Goal: Task Accomplishment & Management: Complete application form

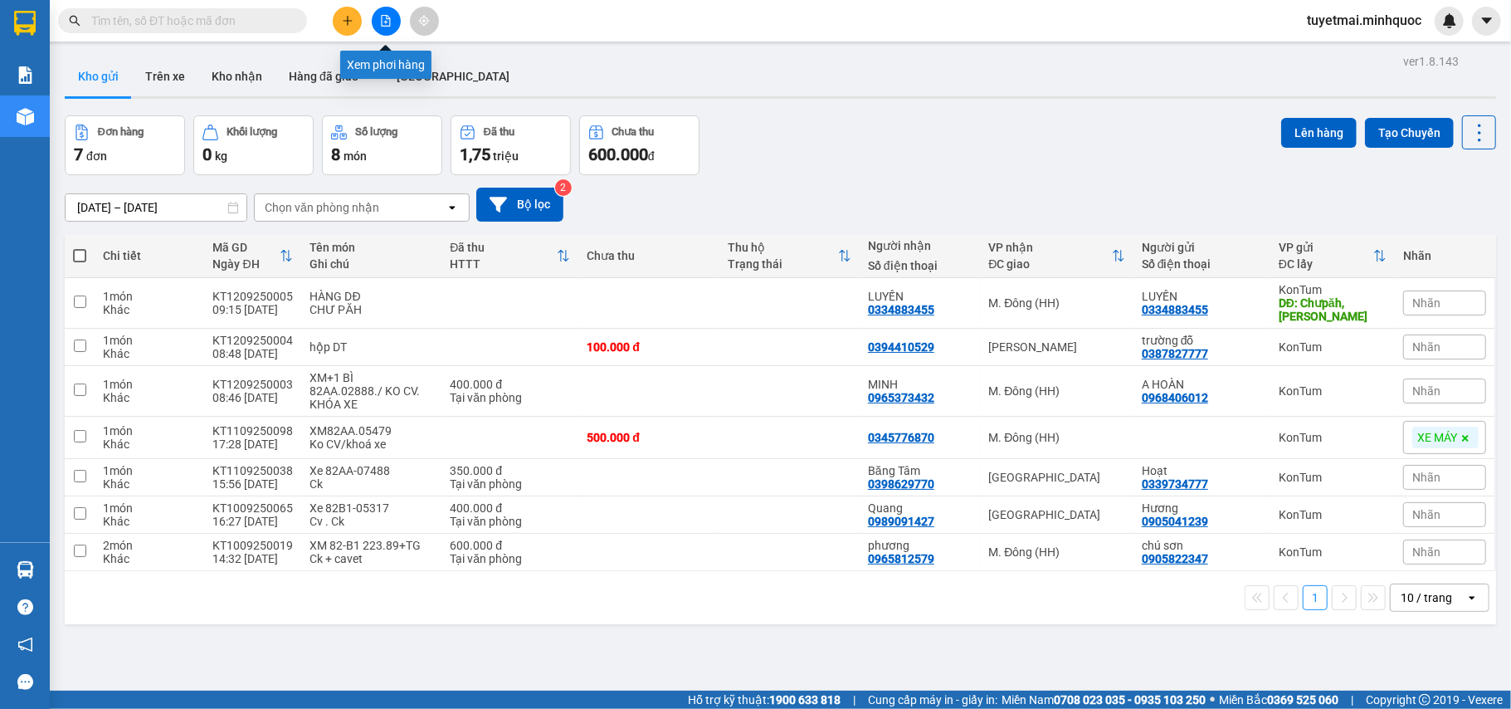
click at [382, 11] on button at bounding box center [386, 21] width 29 height 29
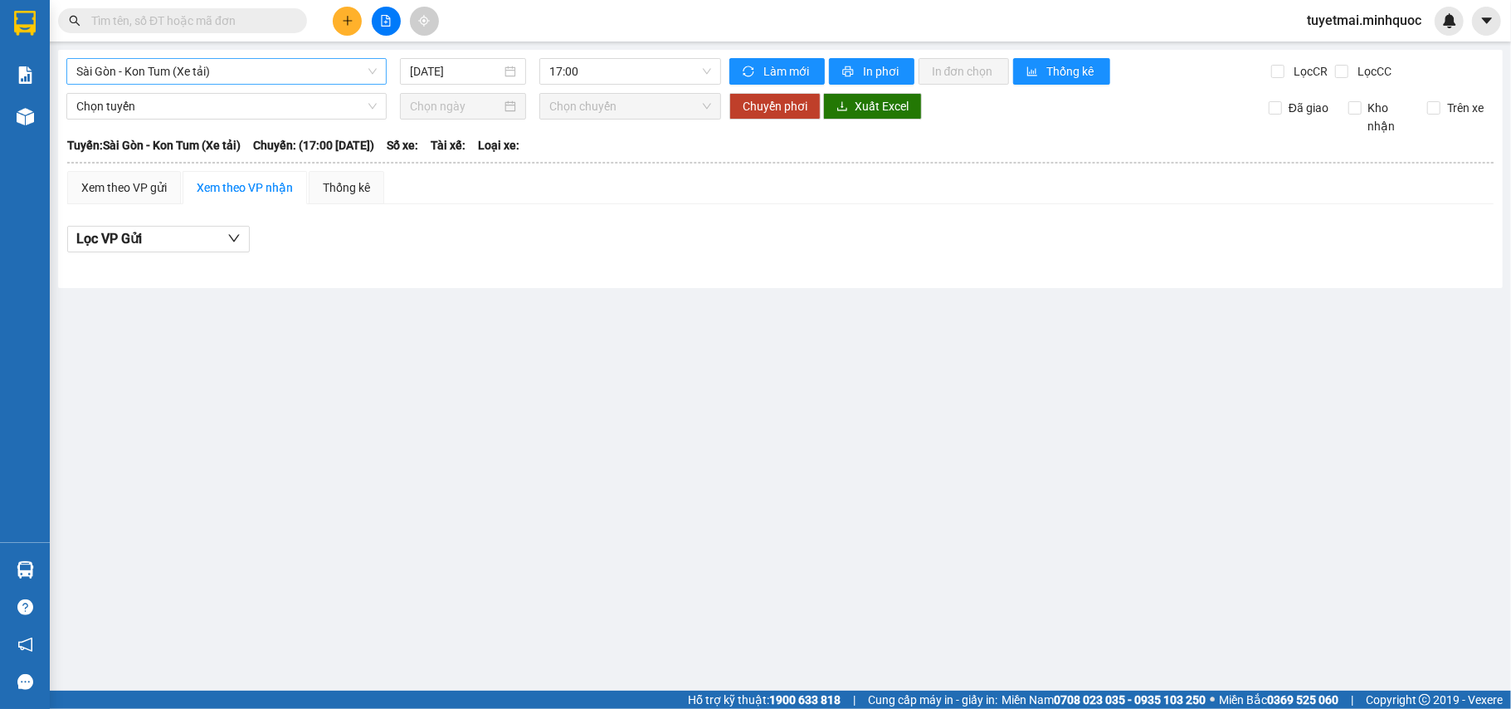
click at [174, 75] on span "Sài Gòn - Kon Tum (Xe tải)" at bounding box center [226, 71] width 300 height 25
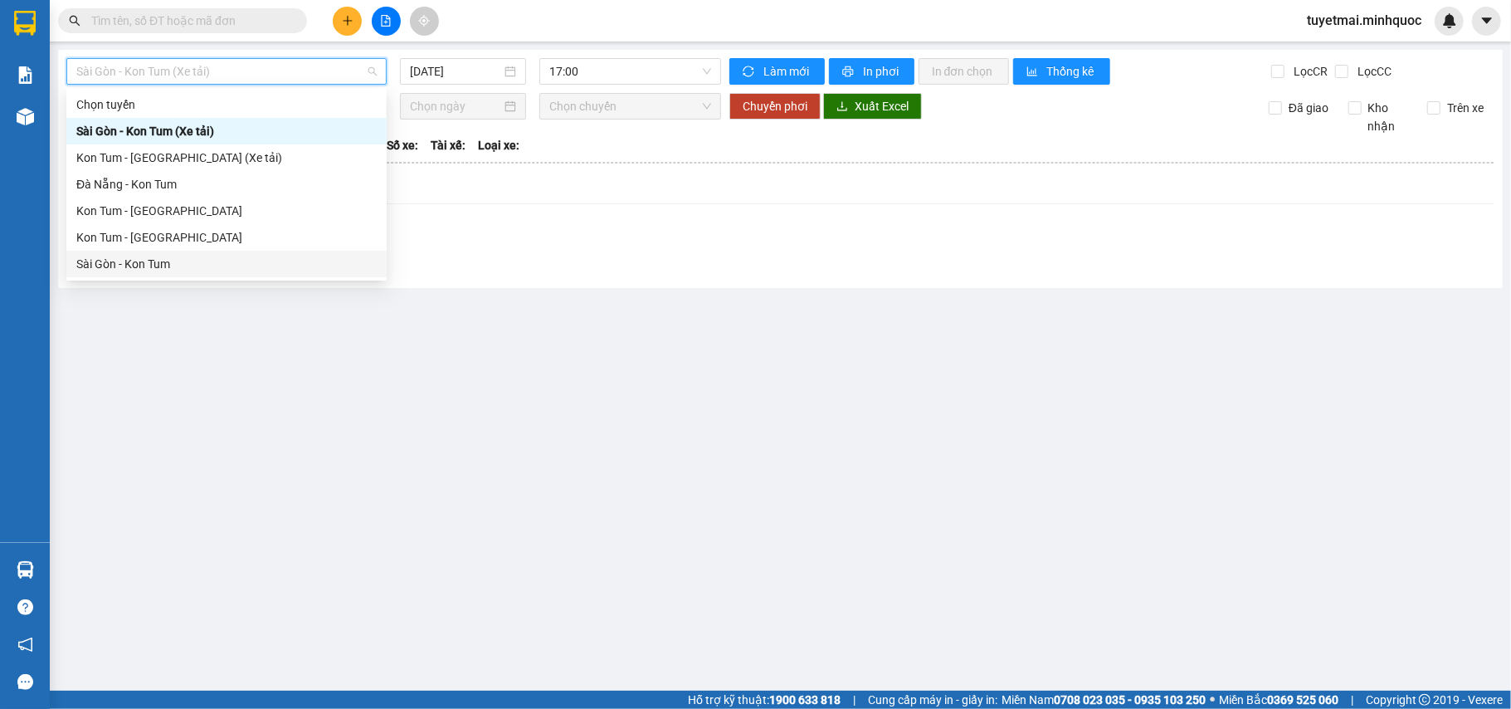
click at [156, 259] on div "Sài Gòn - Kon Tum" at bounding box center [226, 264] width 300 height 18
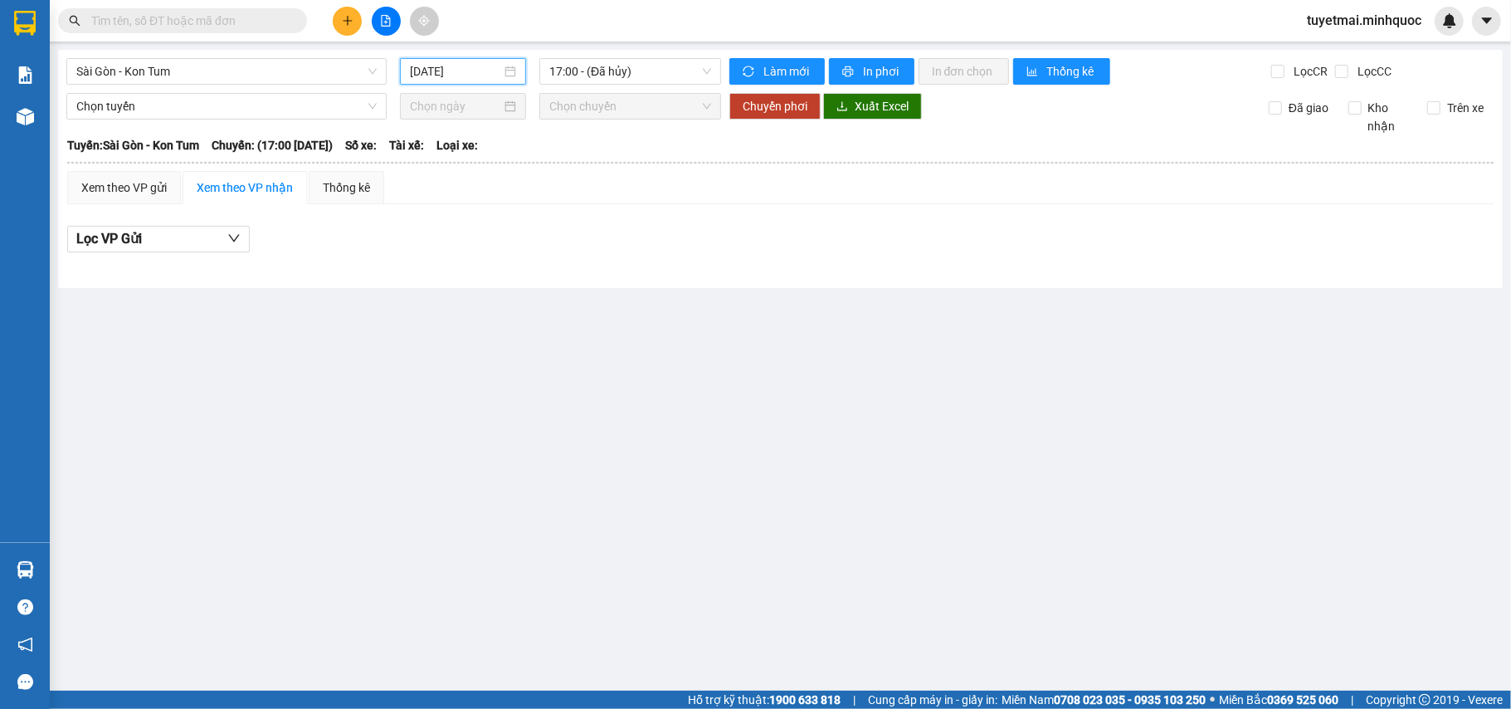
click at [455, 80] on input "12/09/2025" at bounding box center [455, 71] width 91 height 18
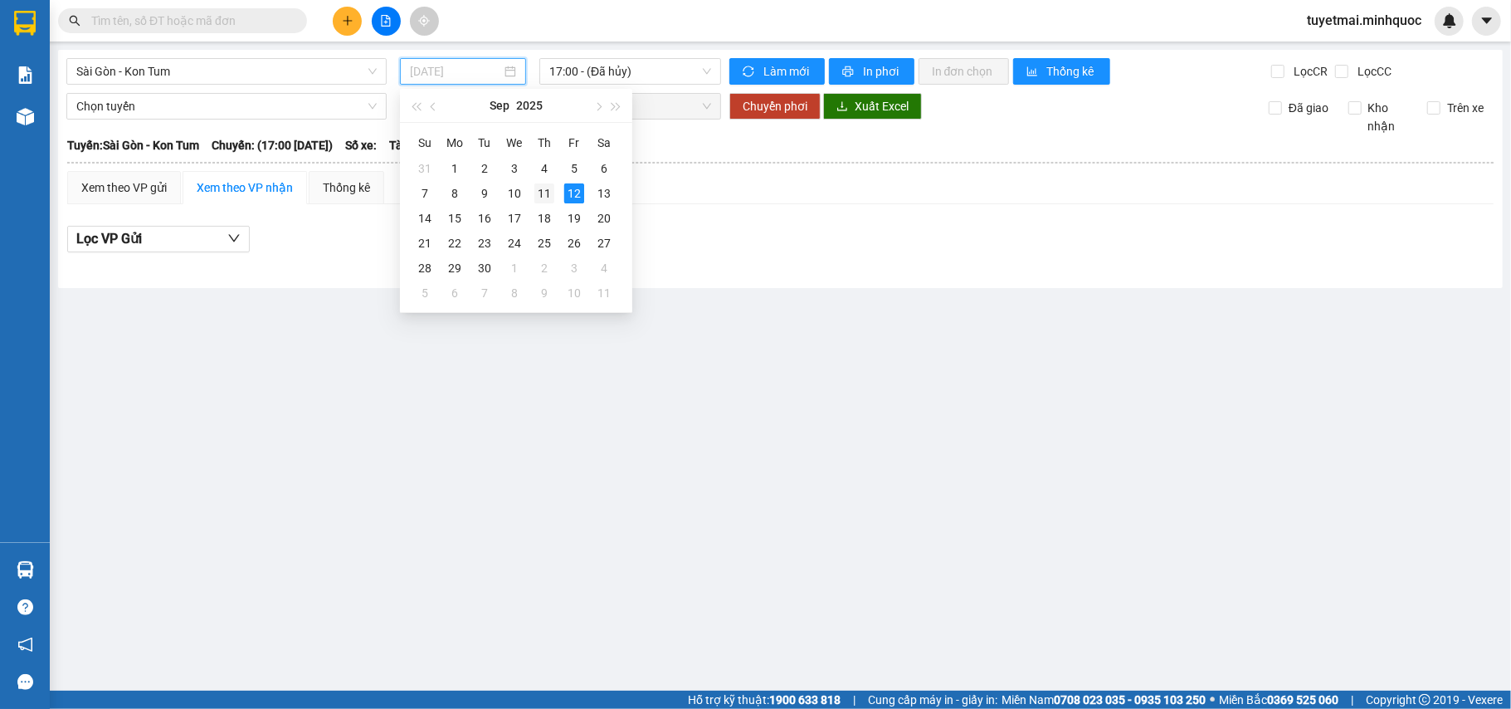
click at [545, 196] on div "11" at bounding box center [544, 193] width 20 height 20
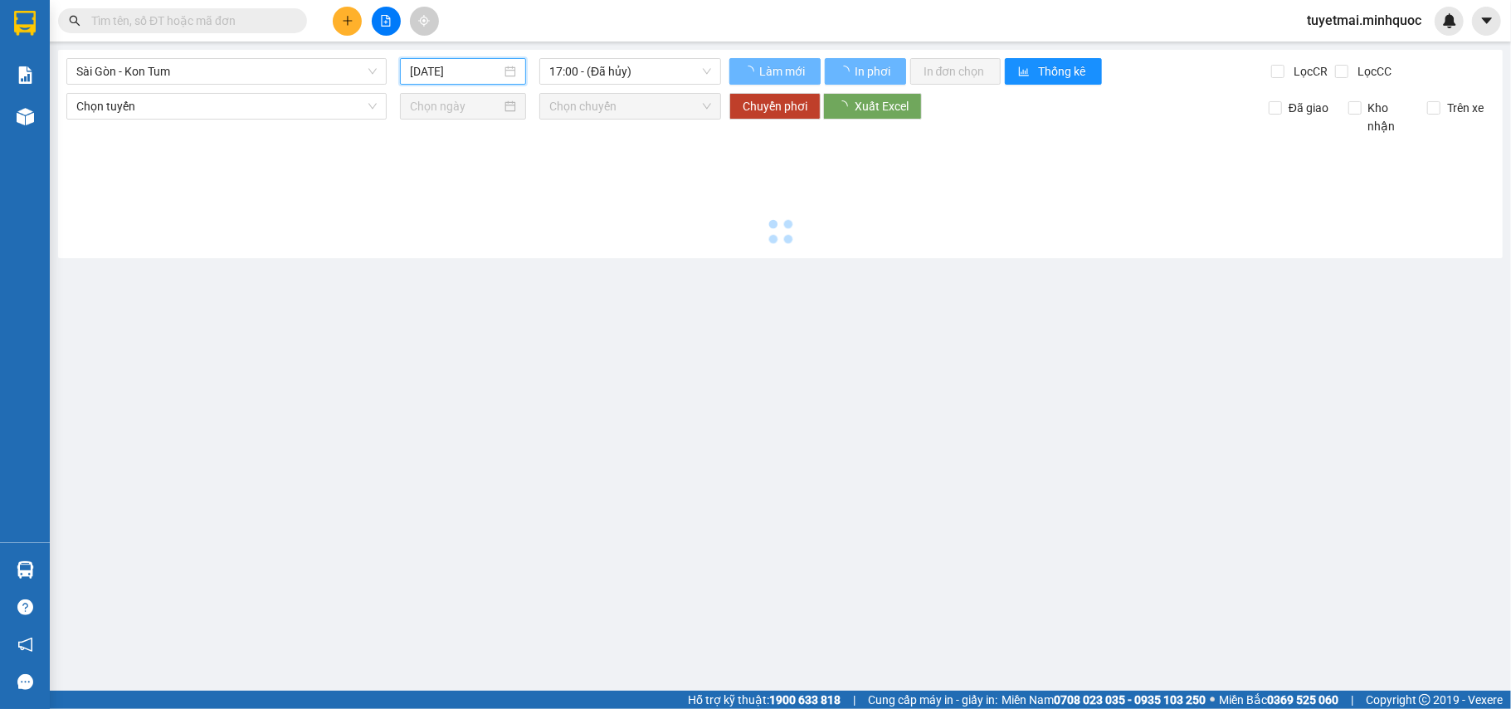
type input "11/09/2025"
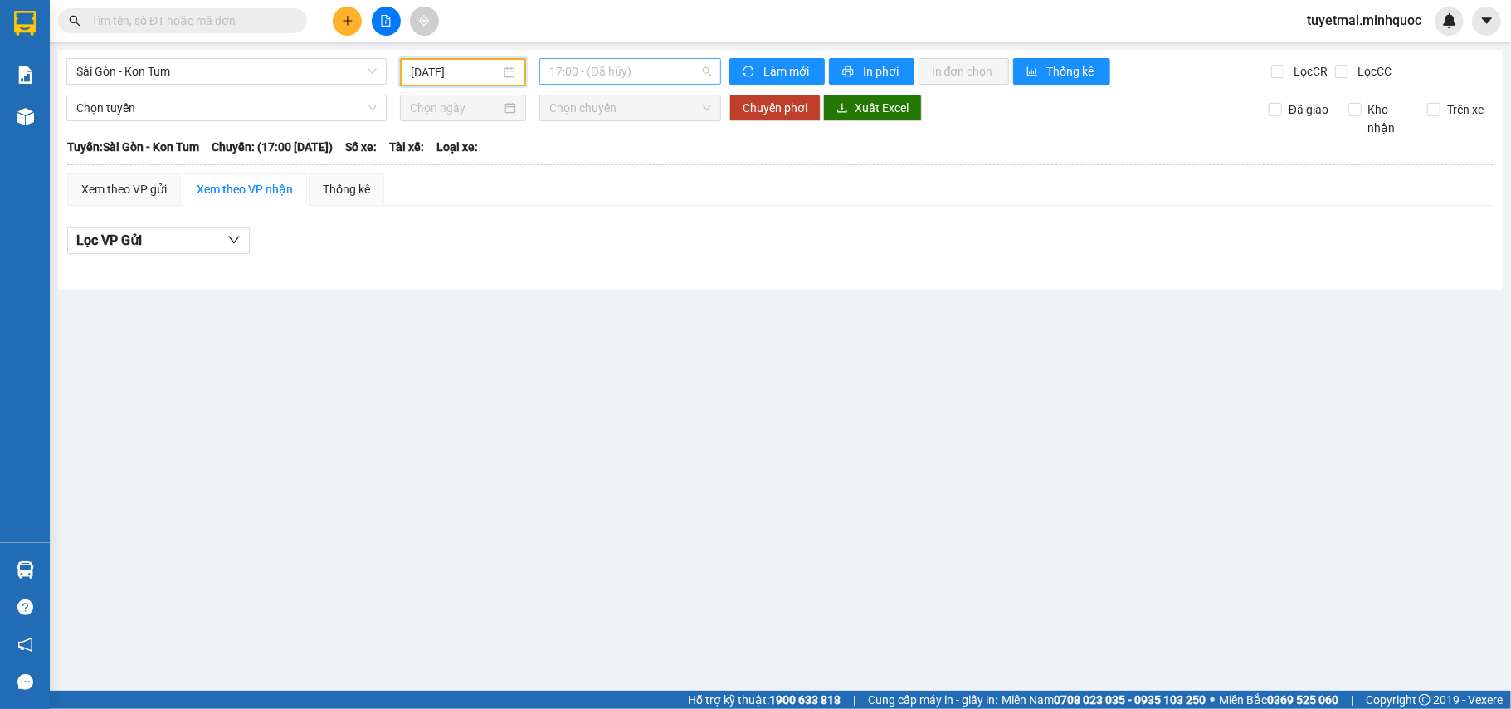
click at [608, 70] on span "17:00 - (Đã hủy)" at bounding box center [630, 71] width 162 height 25
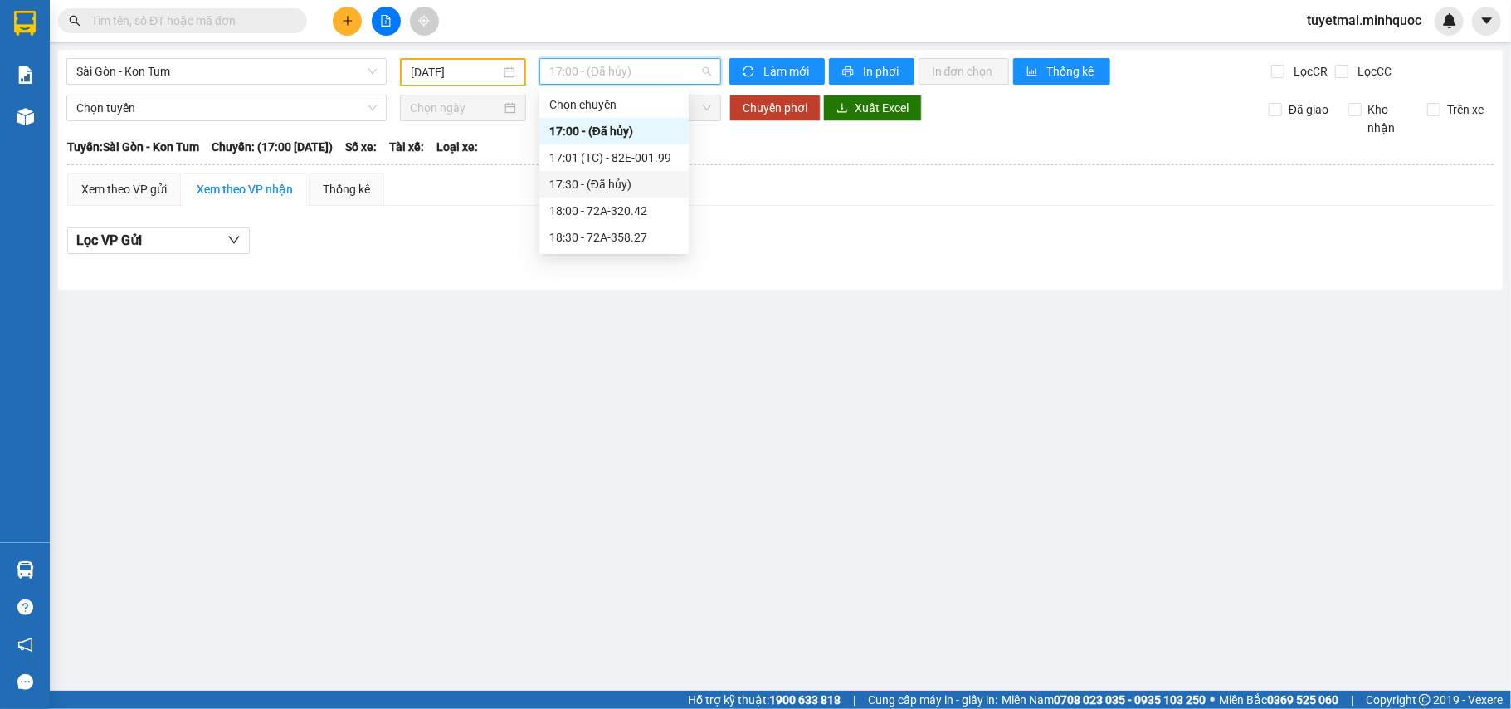
click at [304, 54] on div "Sài Gòn - Kon Tum 11/09/2025 17:00 - (Đã hủy) Làm mới In phơi In đơn chọn Thống…" at bounding box center [780, 170] width 1444 height 240
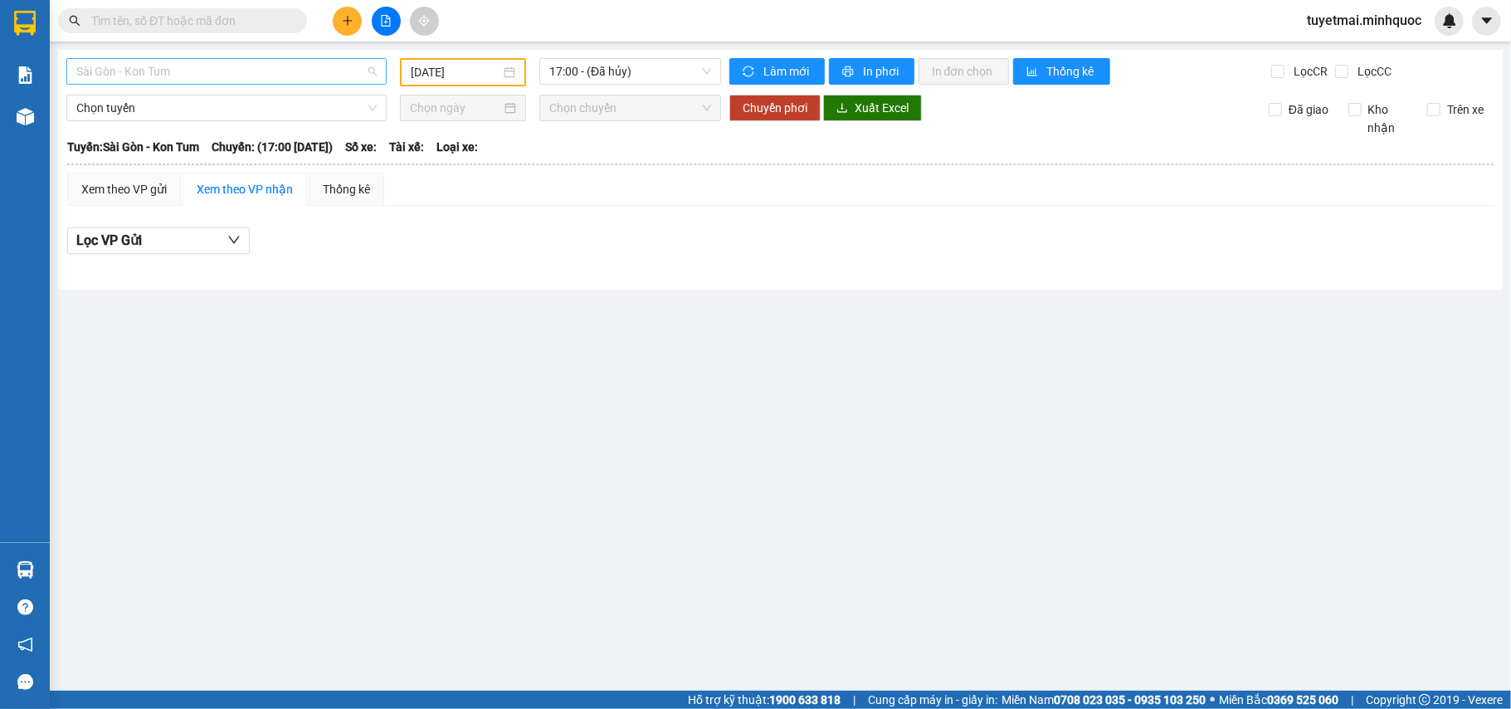
click at [299, 70] on span "Sài Gòn - Kon Tum" at bounding box center [226, 71] width 300 height 25
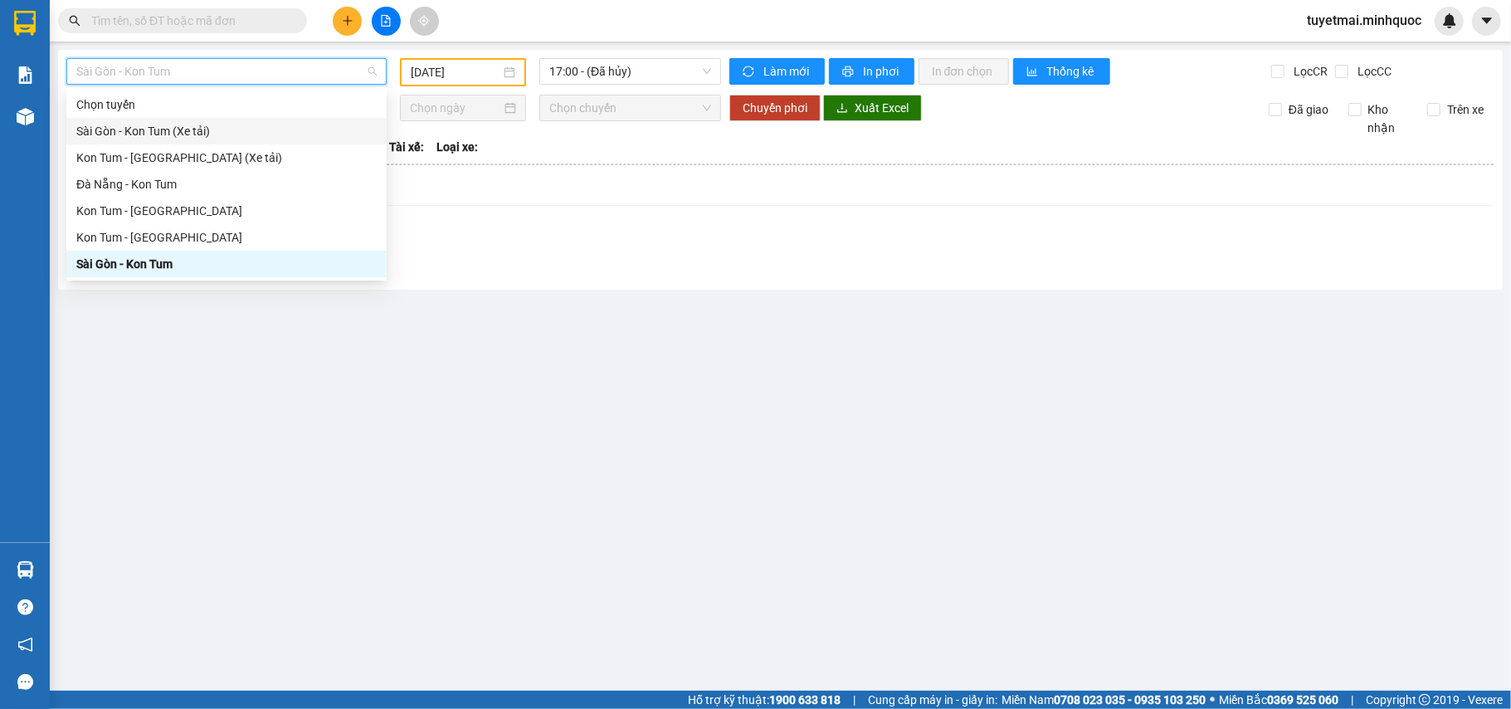
click at [199, 136] on div "Sài Gòn - Kon Tum (Xe tải)" at bounding box center [226, 131] width 300 height 18
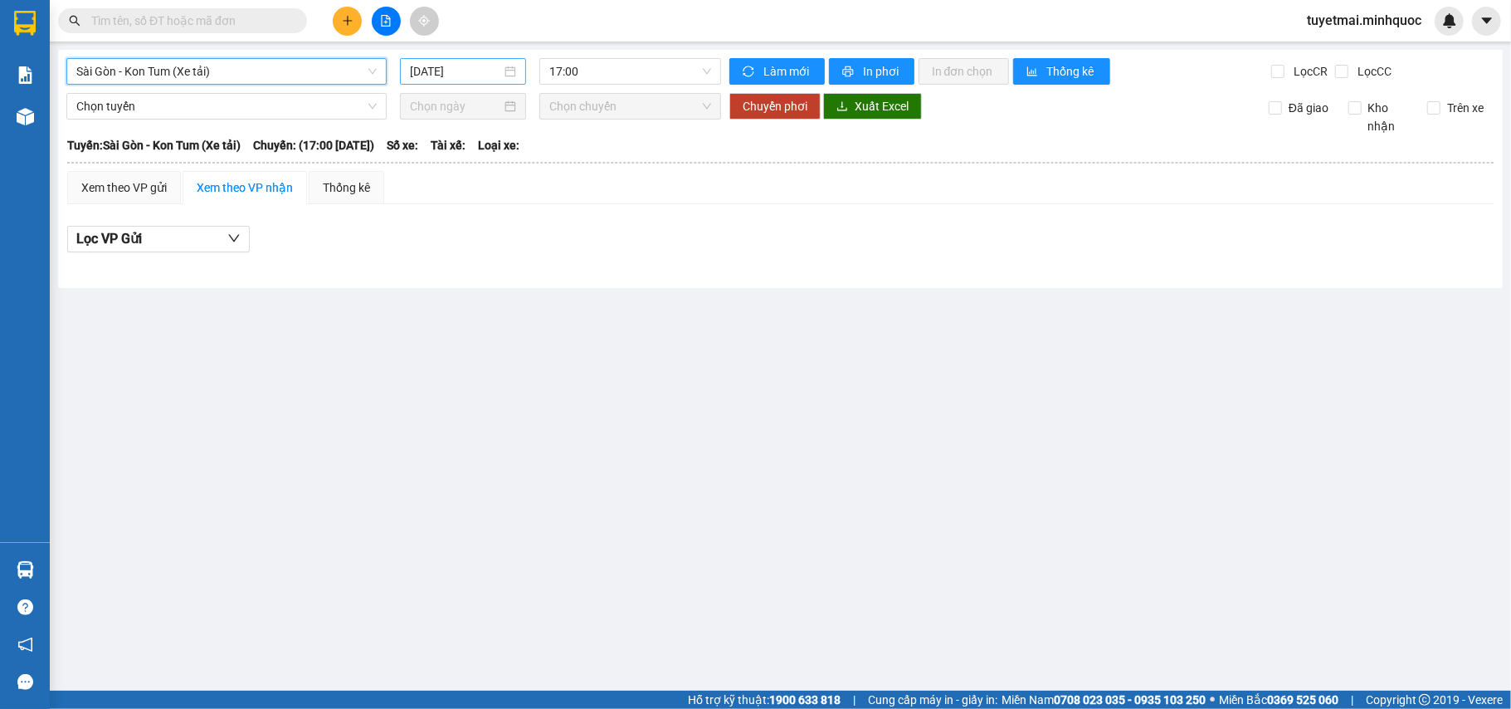
click at [465, 68] on input "12/09/2025" at bounding box center [455, 71] width 91 height 18
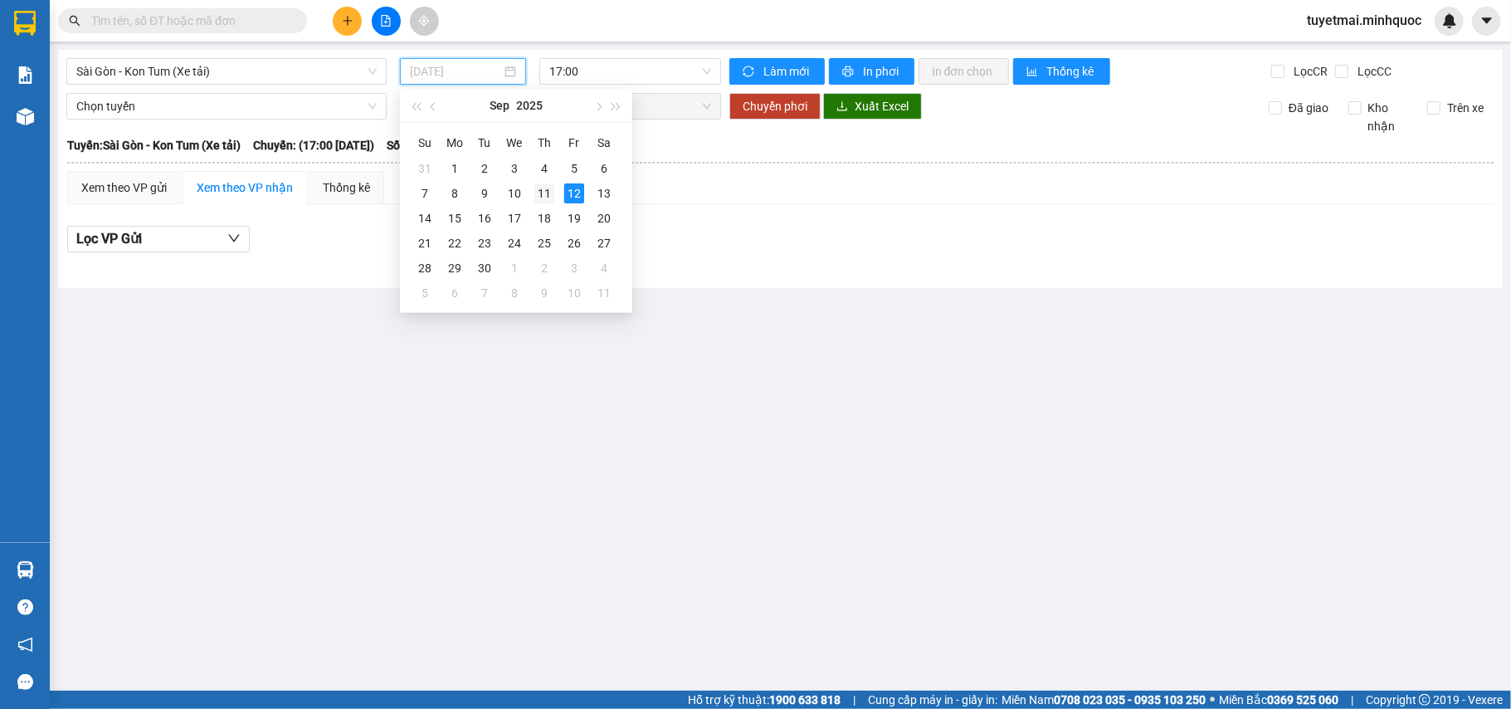
click at [536, 196] on div "11" at bounding box center [544, 193] width 20 height 20
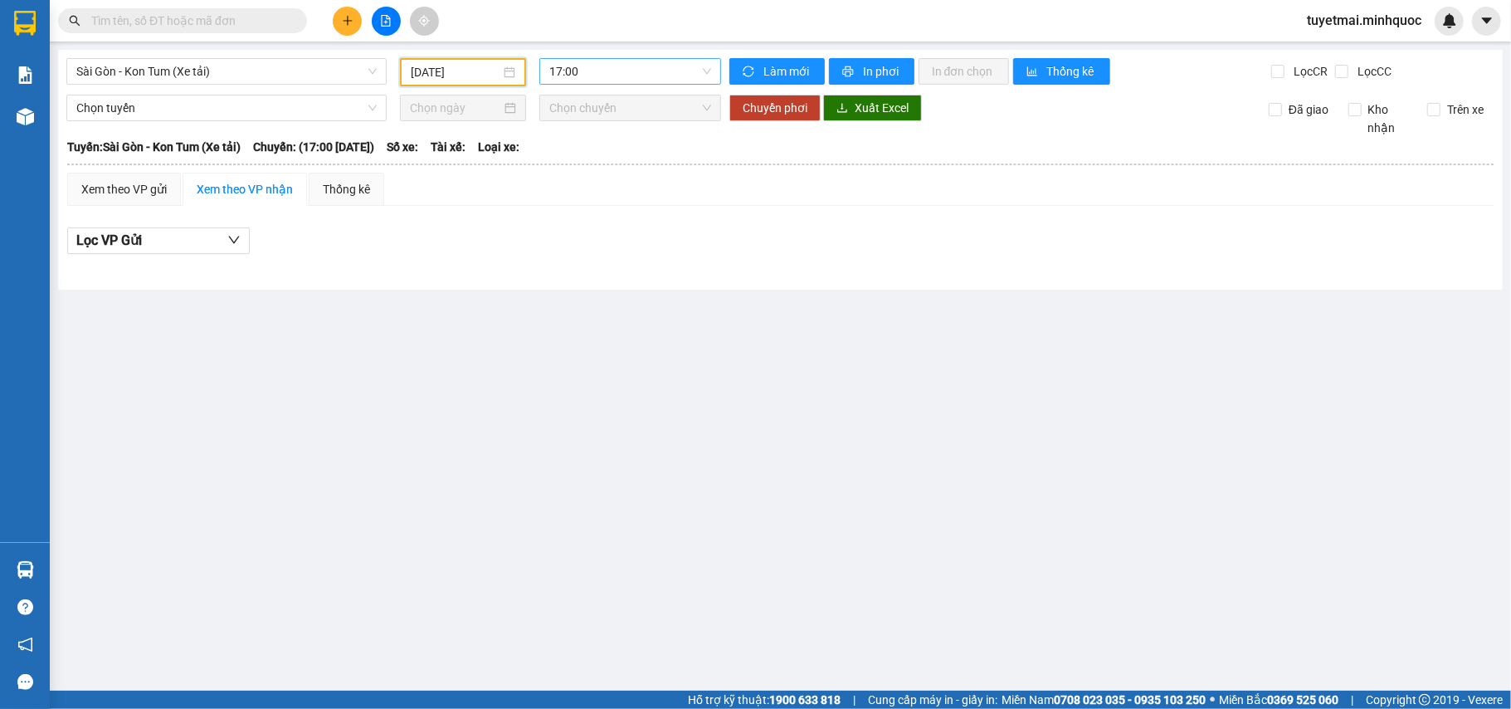
click at [594, 71] on span "17:00" at bounding box center [630, 71] width 162 height 25
click at [622, 159] on div "18:00" at bounding box center [613, 158] width 129 height 18
click at [480, 64] on input "11/09/2025" at bounding box center [456, 72] width 90 height 18
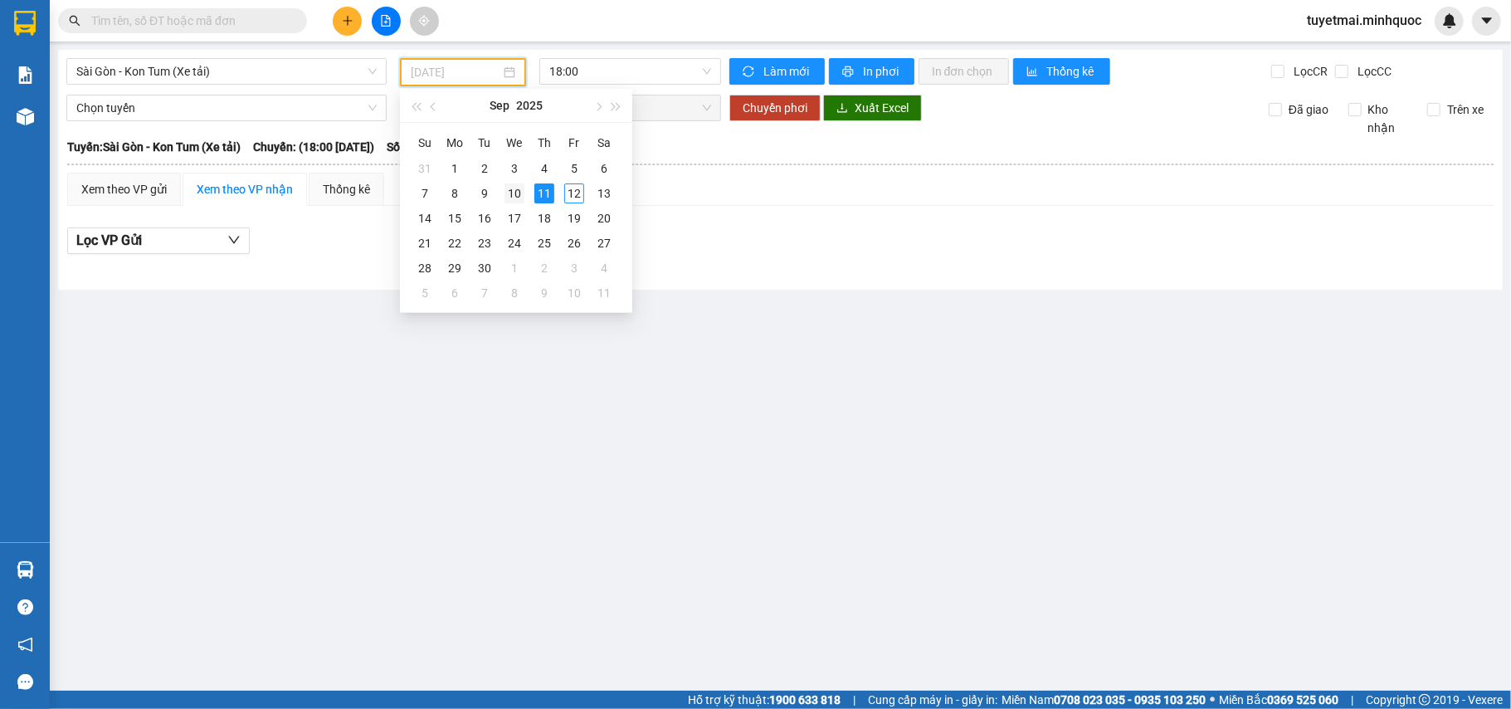
click at [512, 192] on div "10" at bounding box center [514, 193] width 20 height 20
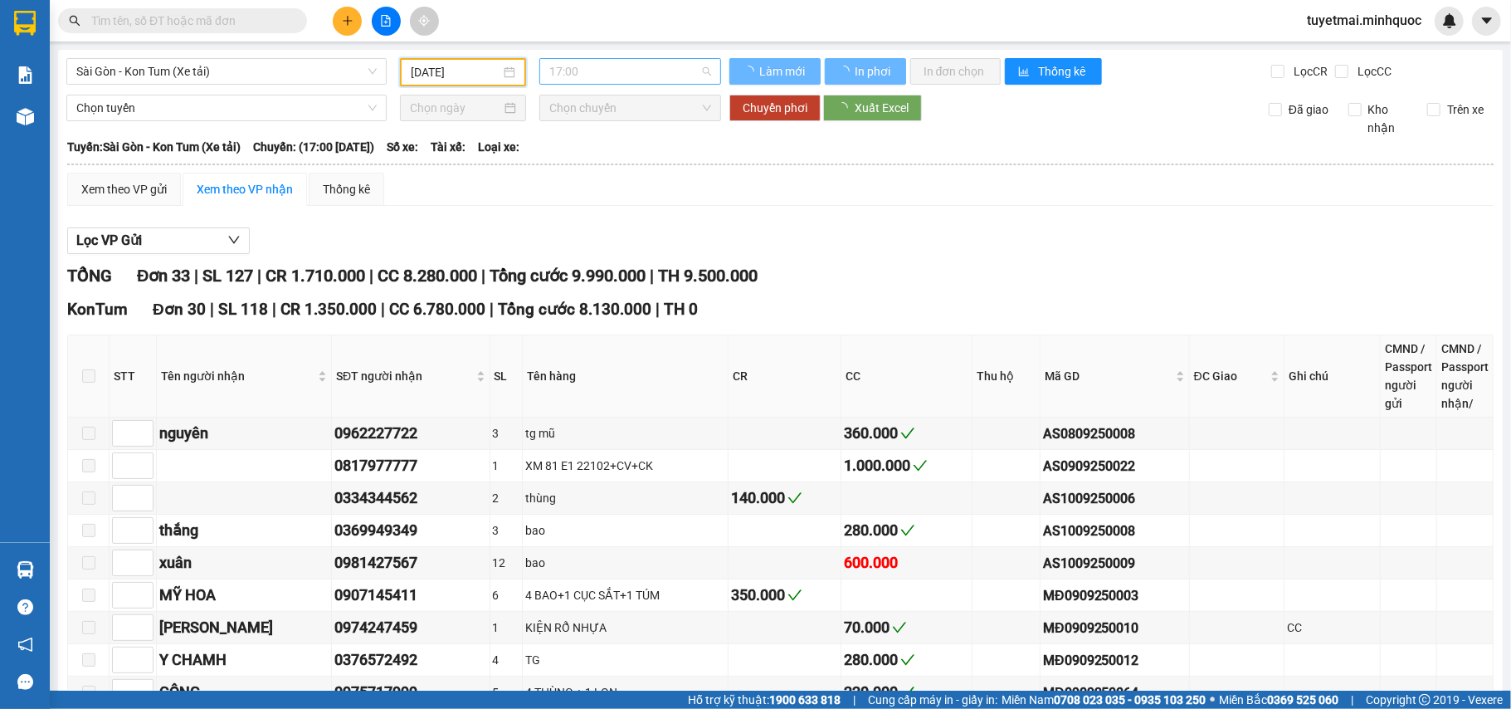
click at [587, 74] on span "17:00" at bounding box center [630, 71] width 162 height 25
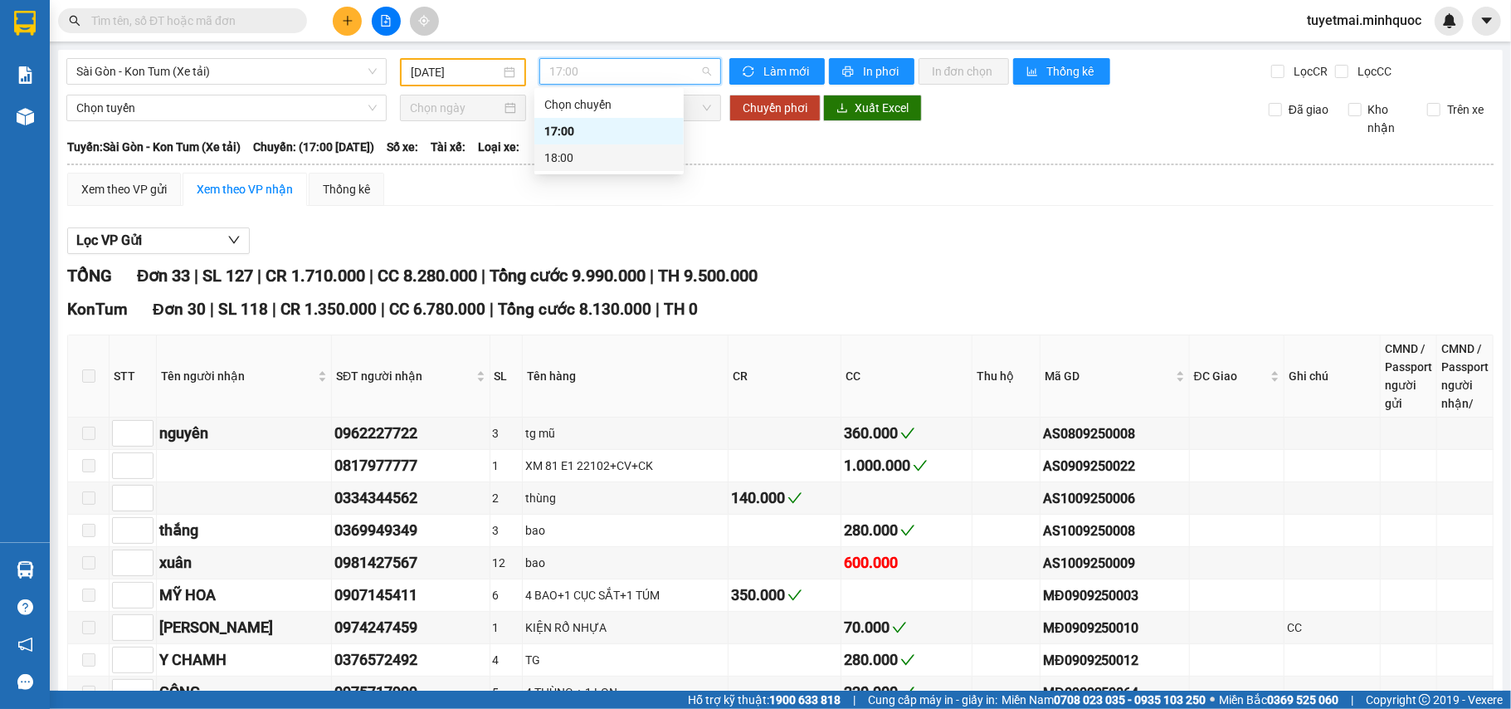
click at [601, 153] on div "18:00" at bounding box center [608, 158] width 129 height 18
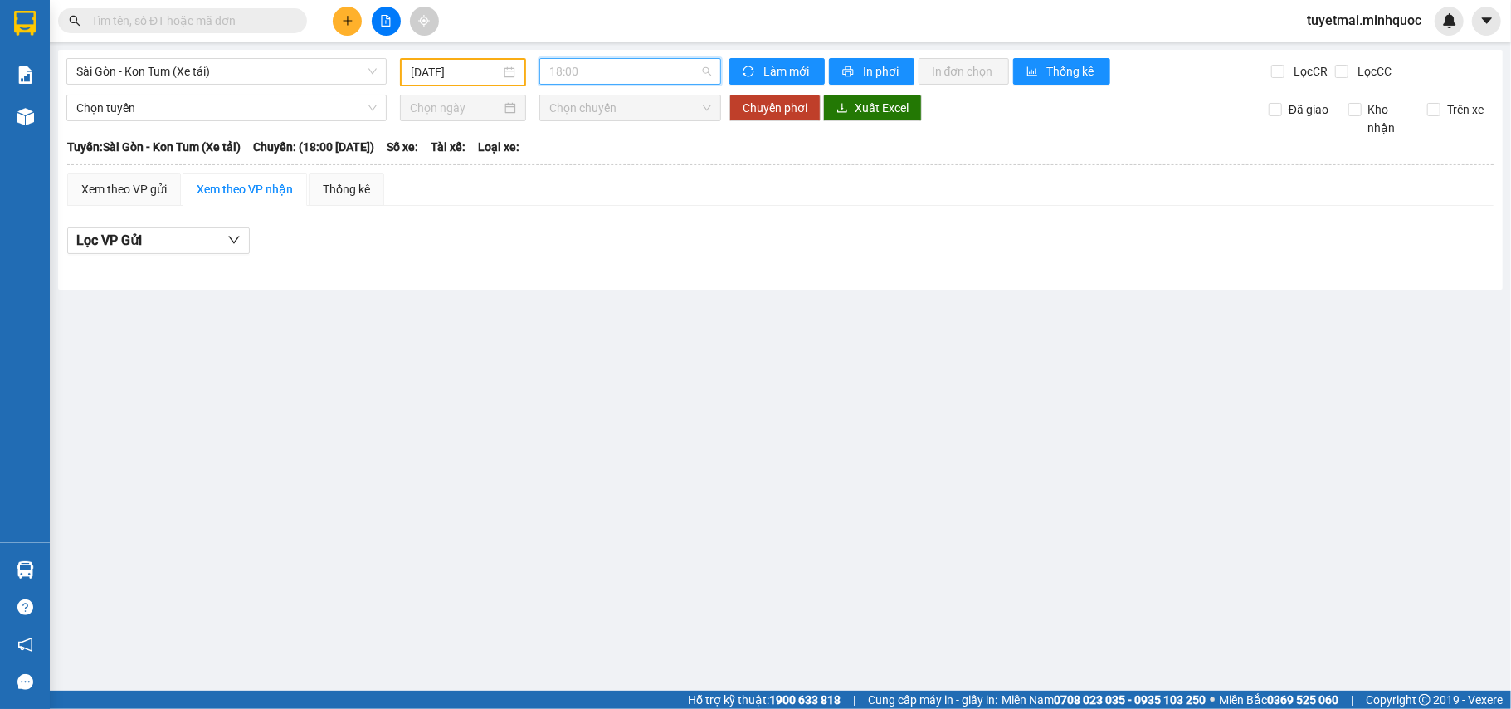
click at [616, 68] on span "18:00" at bounding box center [630, 71] width 162 height 25
click at [621, 126] on div "17:00" at bounding box center [613, 131] width 129 height 18
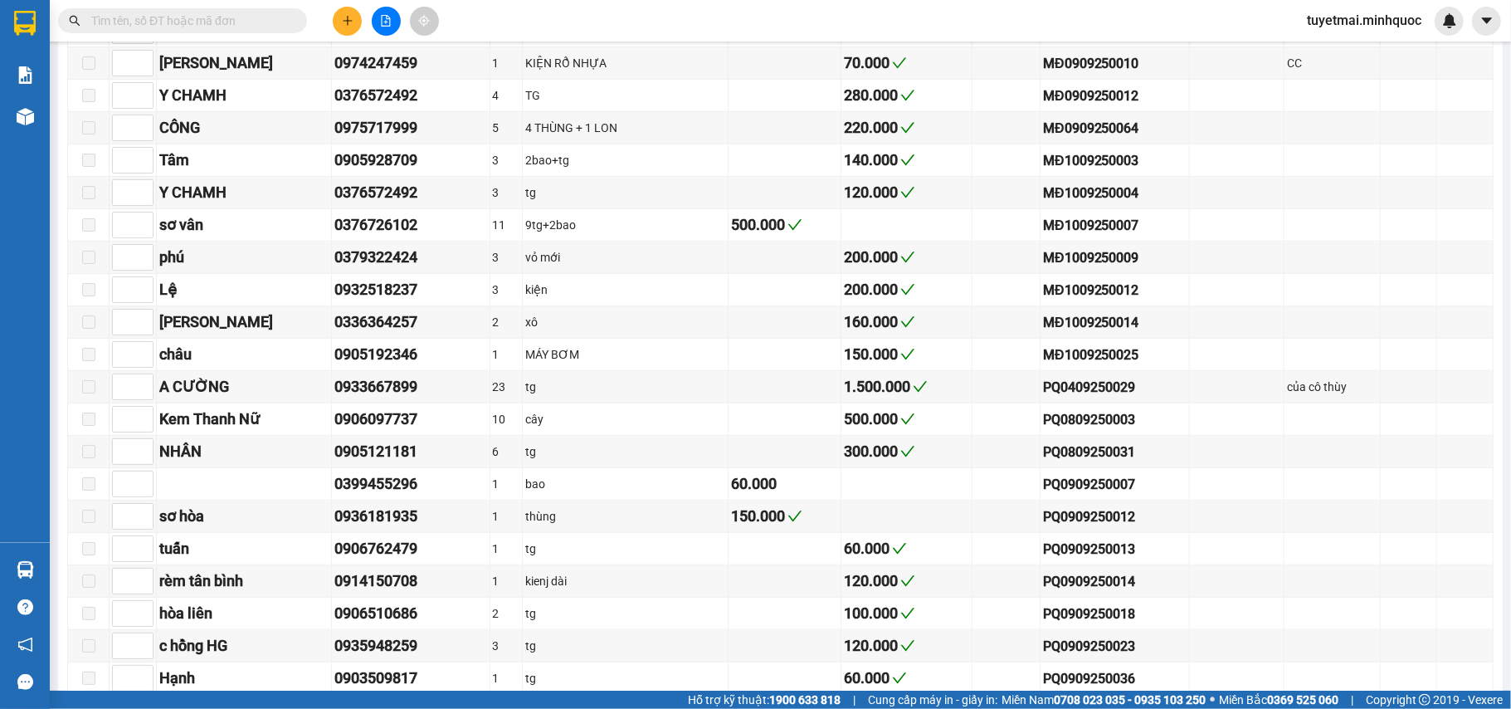
scroll to position [11, 0]
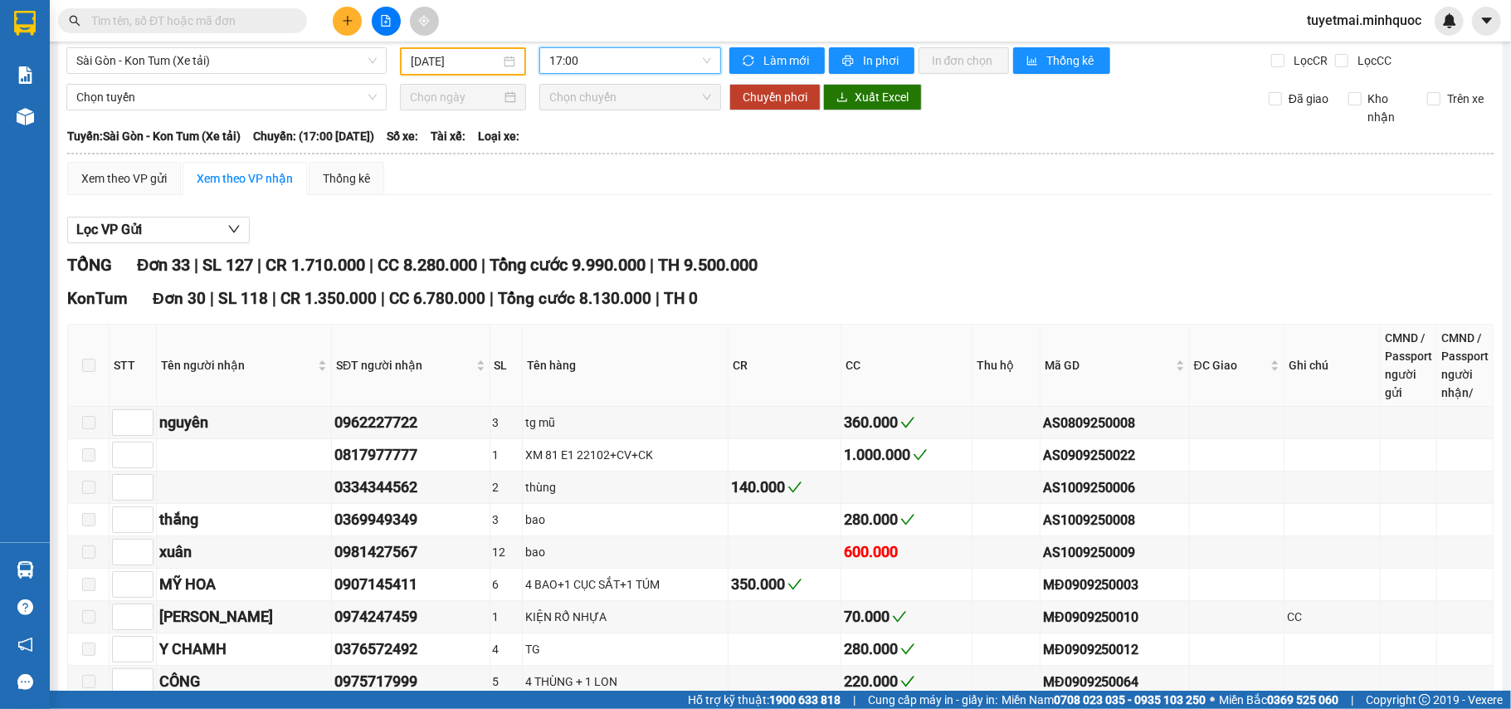
click at [577, 53] on span "17:00" at bounding box center [630, 60] width 162 height 25
click at [451, 58] on input "[DATE]" at bounding box center [456, 61] width 90 height 18
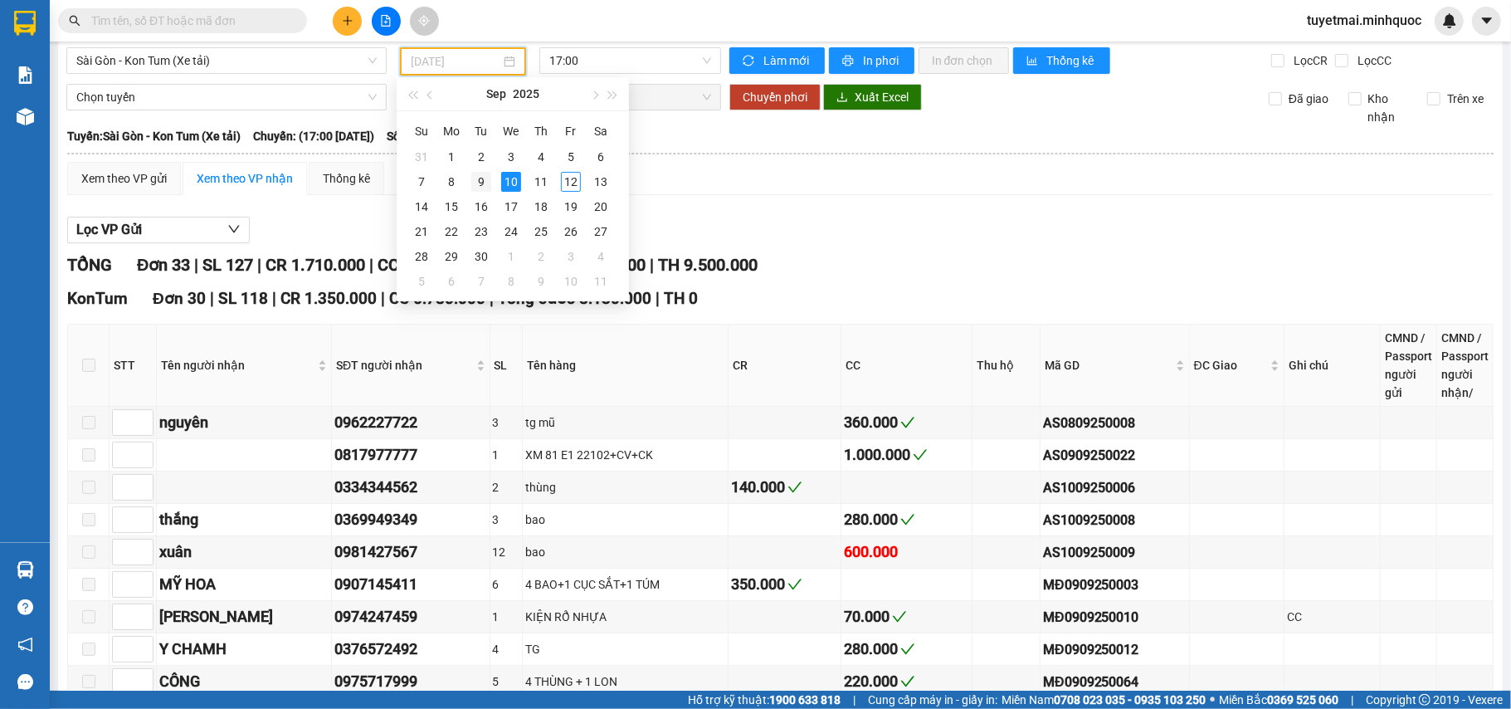
click at [476, 181] on div "9" at bounding box center [481, 182] width 20 height 20
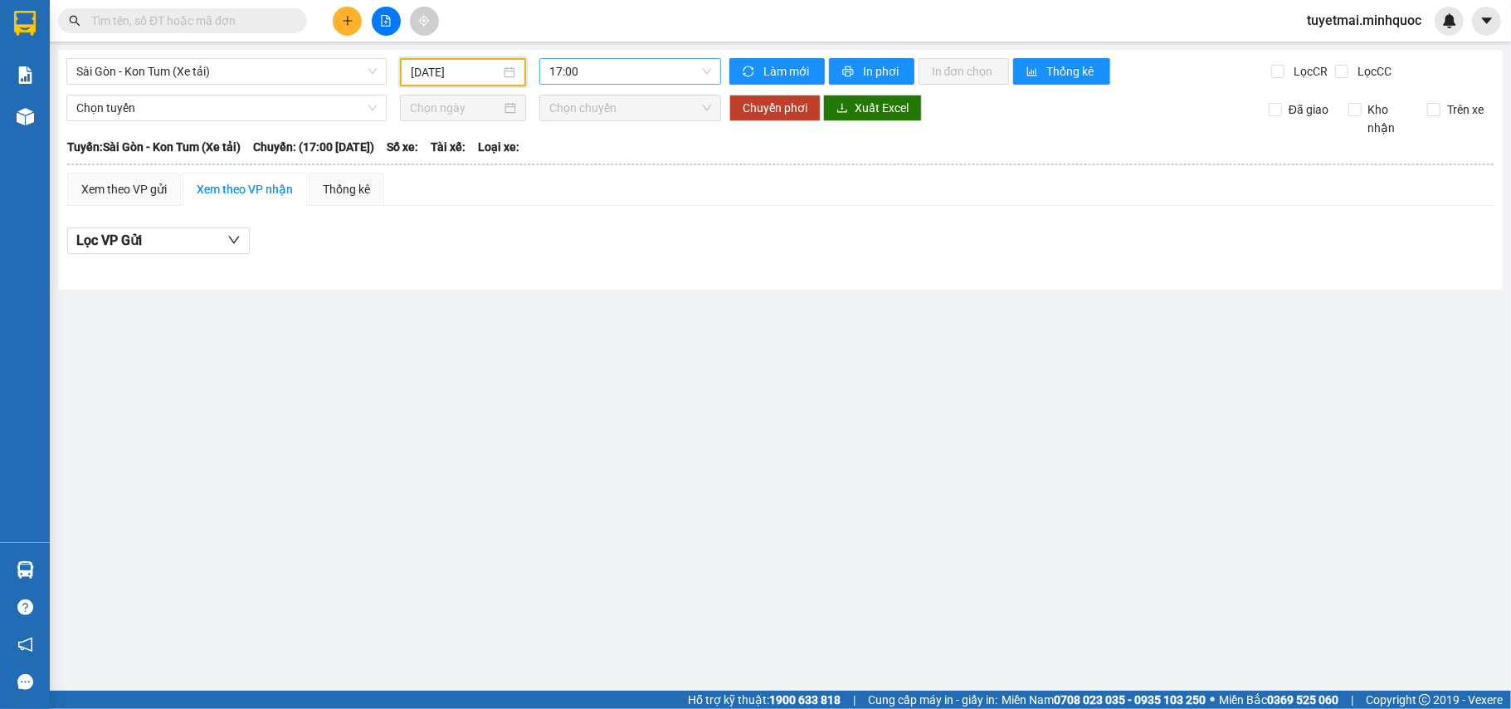
click at [598, 74] on span "17:00" at bounding box center [630, 71] width 162 height 25
click at [624, 149] on div "18:00" at bounding box center [613, 158] width 129 height 18
click at [463, 68] on input "09/09/2025" at bounding box center [456, 72] width 90 height 18
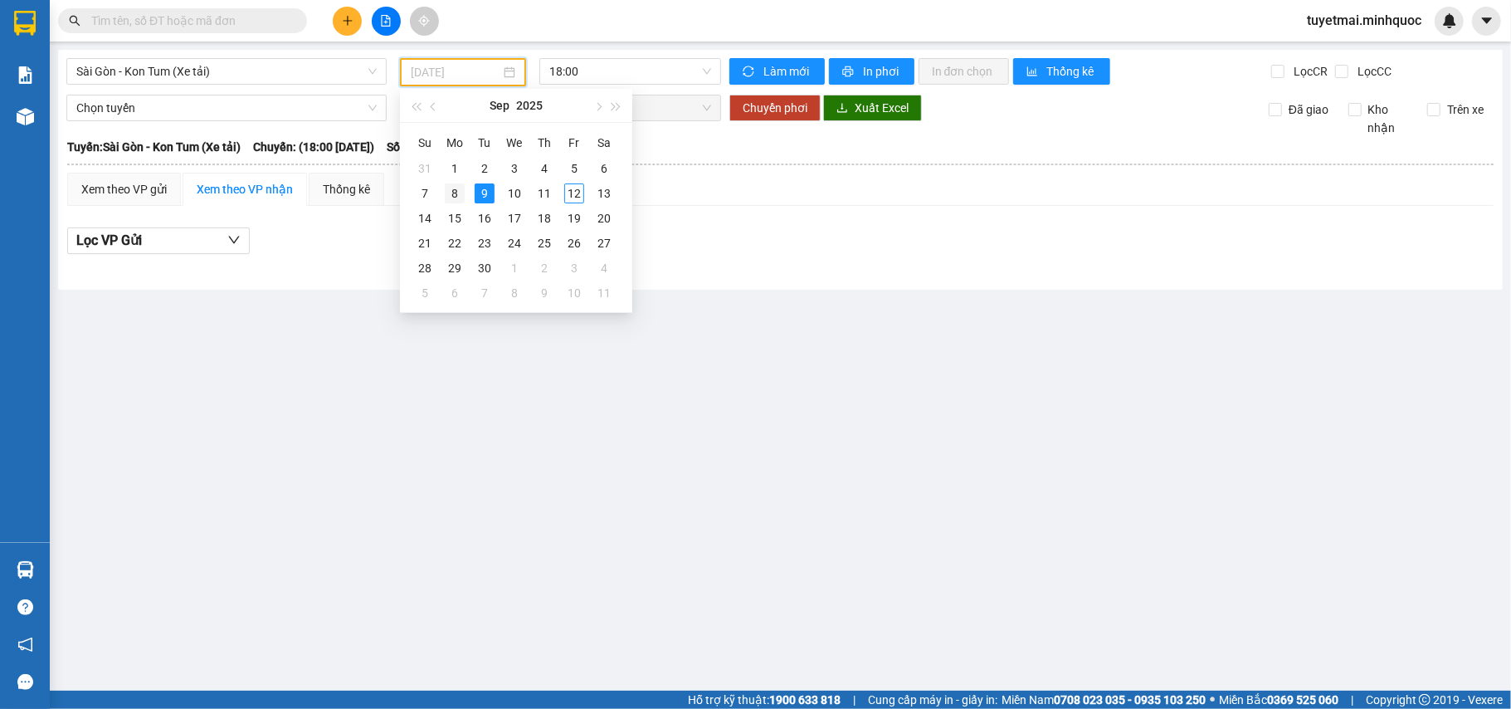
click at [455, 197] on div "8" at bounding box center [455, 193] width 20 height 20
type input "08/09/2025"
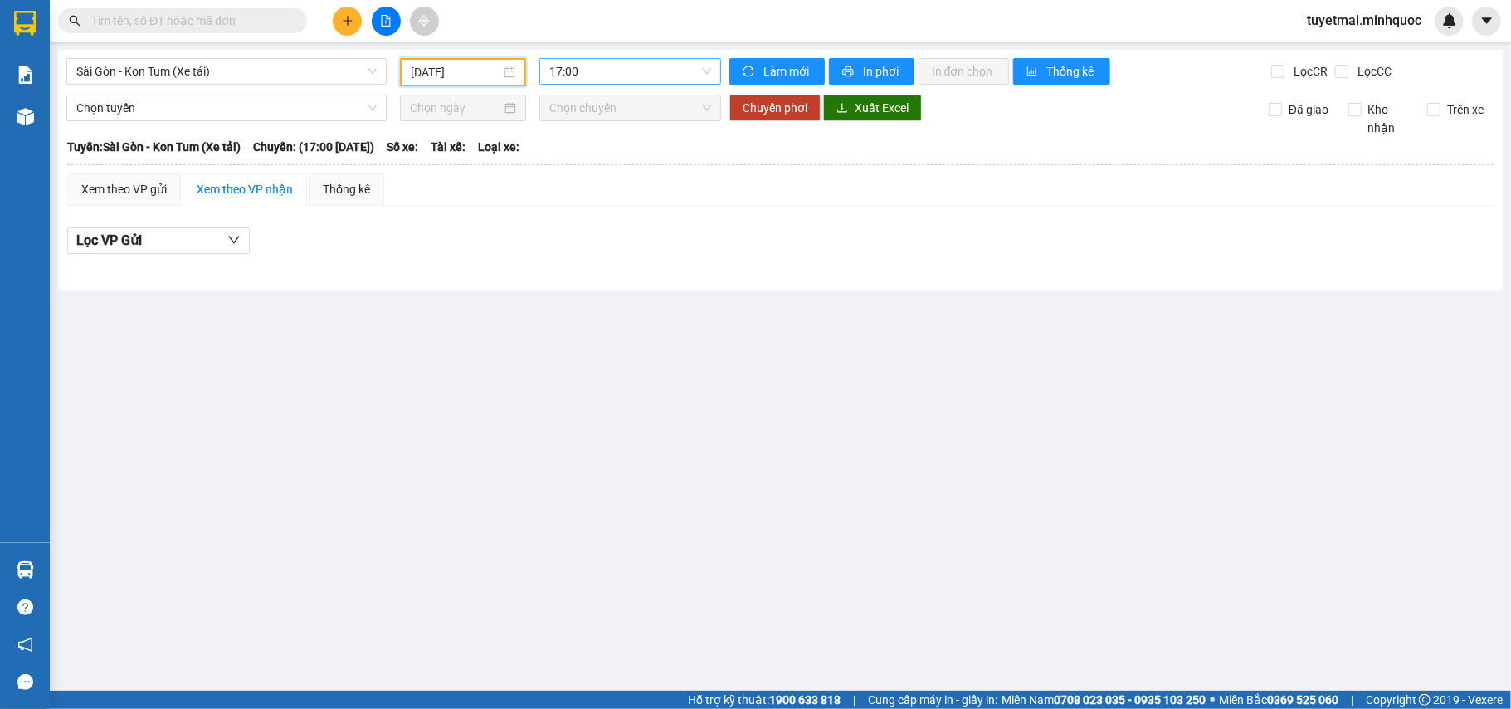
click at [627, 75] on span "17:00" at bounding box center [630, 71] width 162 height 25
click at [632, 147] on div "18:00" at bounding box center [613, 157] width 149 height 27
click at [209, 17] on input "text" at bounding box center [189, 21] width 196 height 18
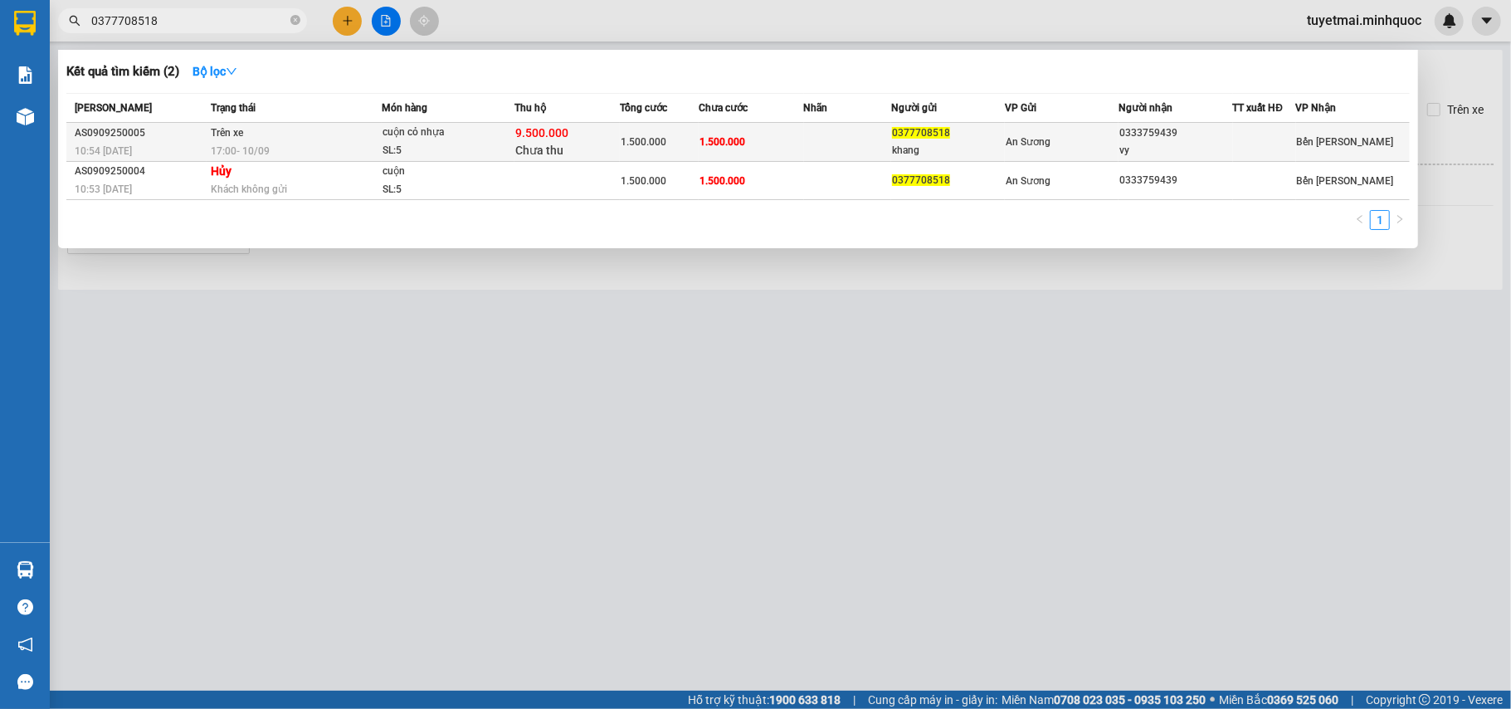
type input "0377708518"
click at [649, 141] on span "1.500.000" at bounding box center [644, 142] width 46 height 12
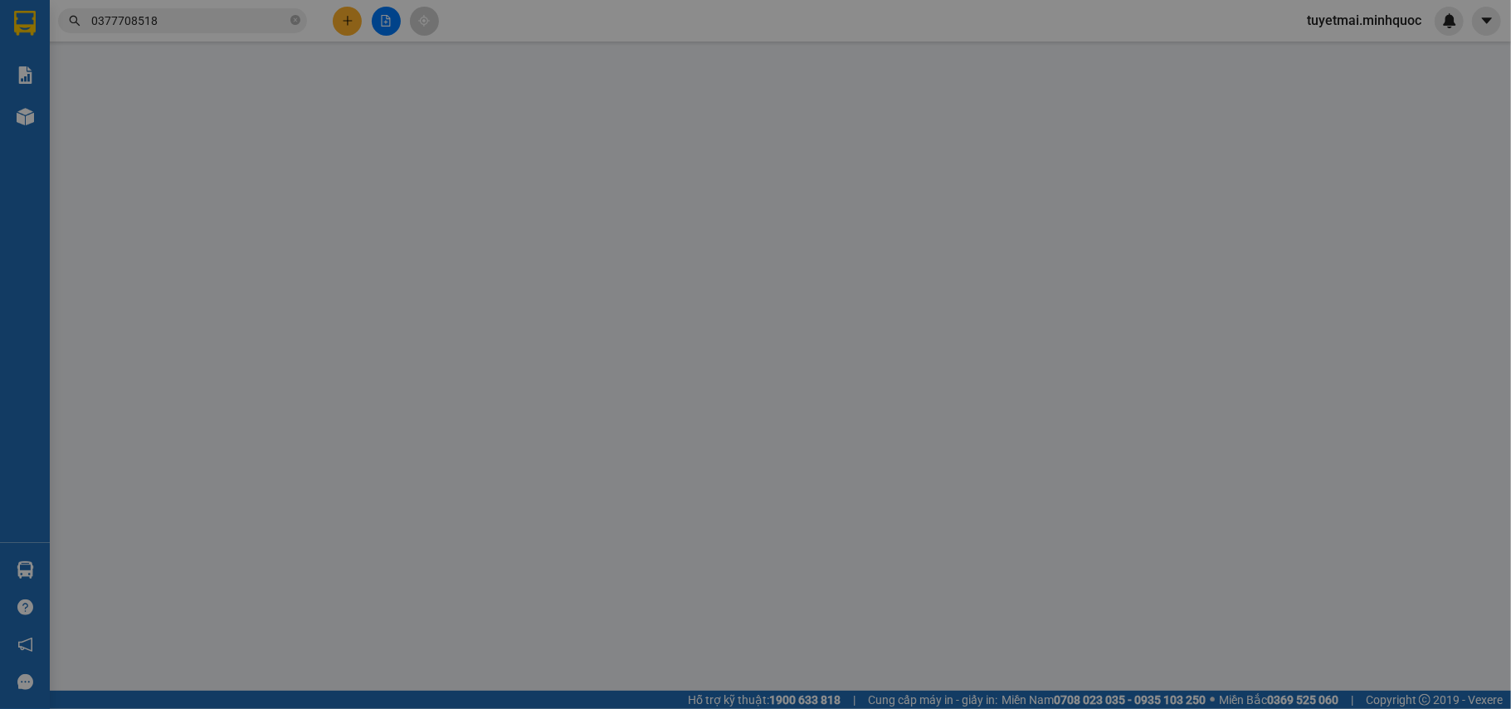
type input "0377708518"
type input "khang"
type input "0333759439"
type input "vy"
type input "9.500.000"
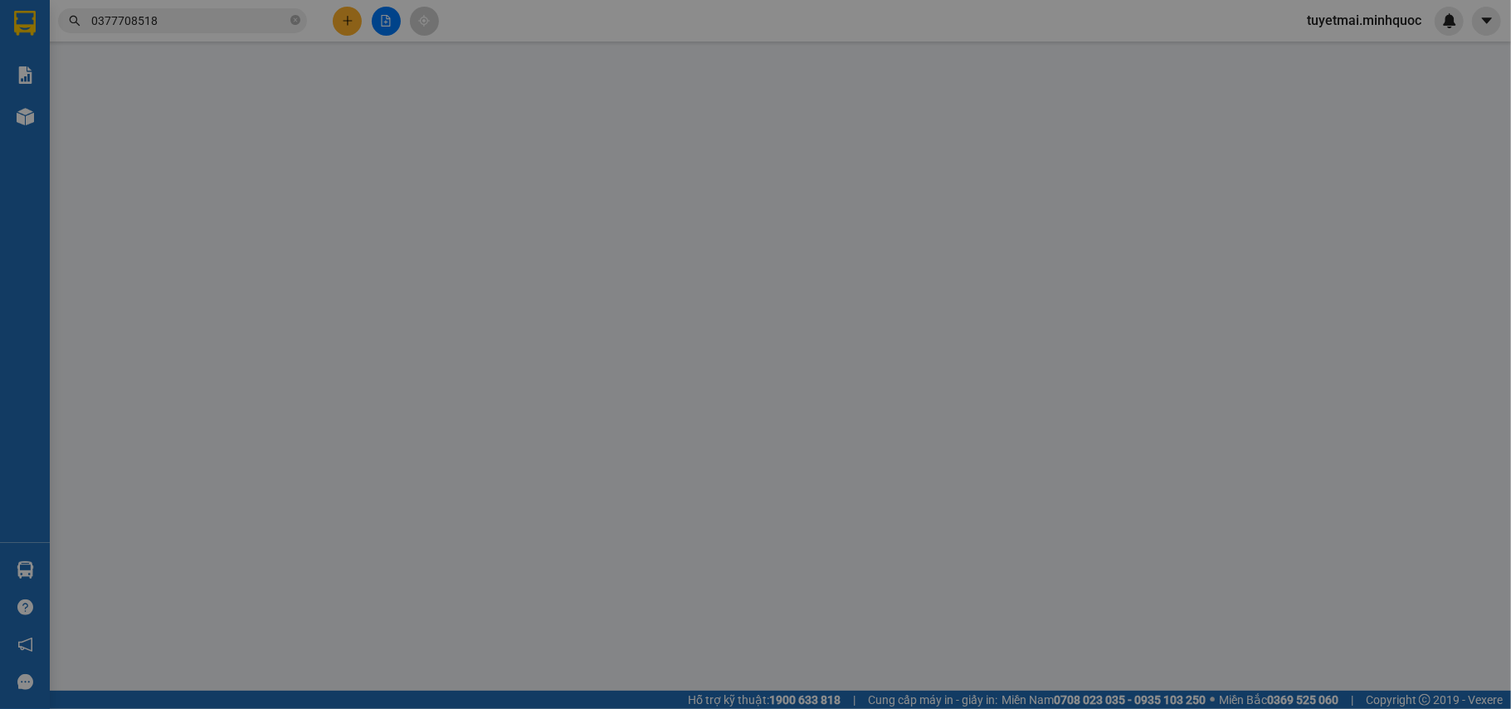
type input "1.500.000"
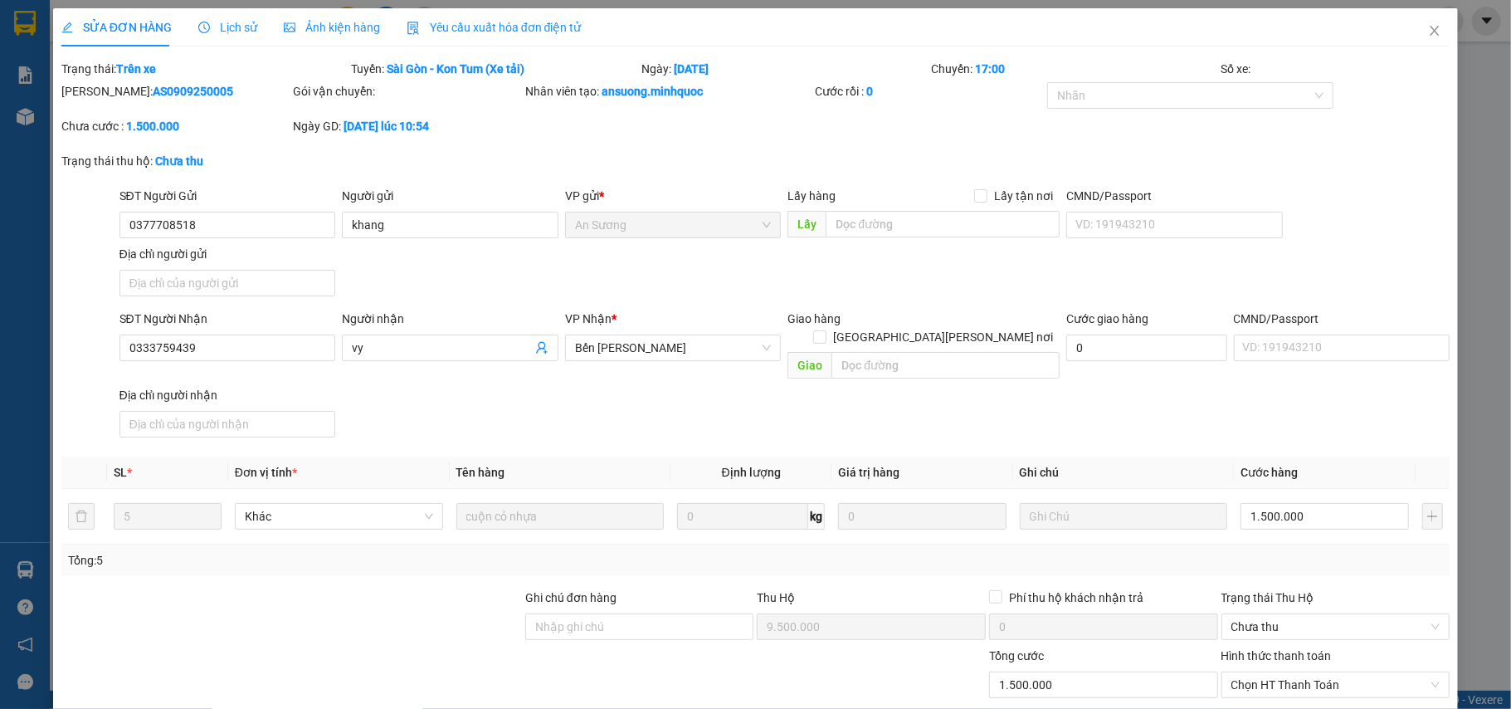
click at [240, 28] on span "Lịch sử" at bounding box center [227, 27] width 59 height 13
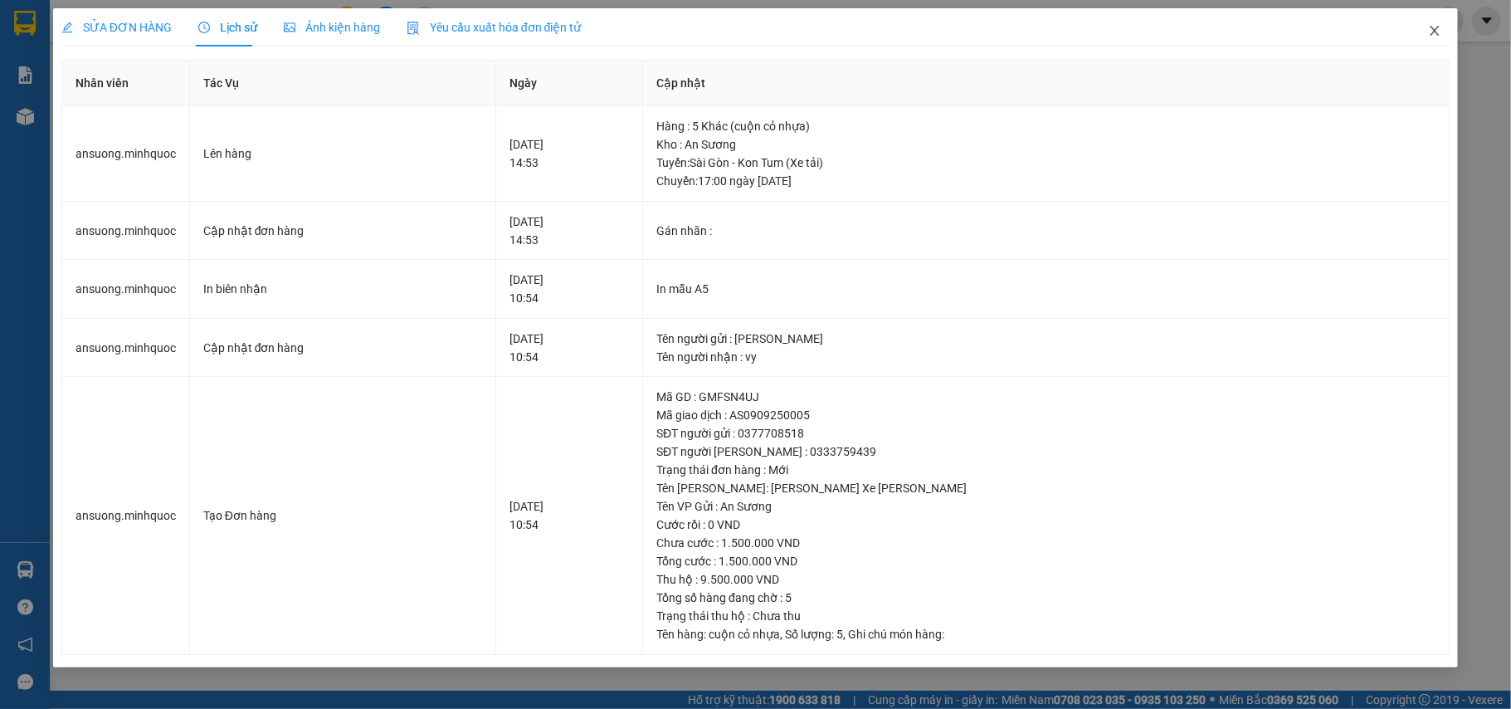
click at [1435, 33] on icon "close" at bounding box center [1434, 31] width 9 height 10
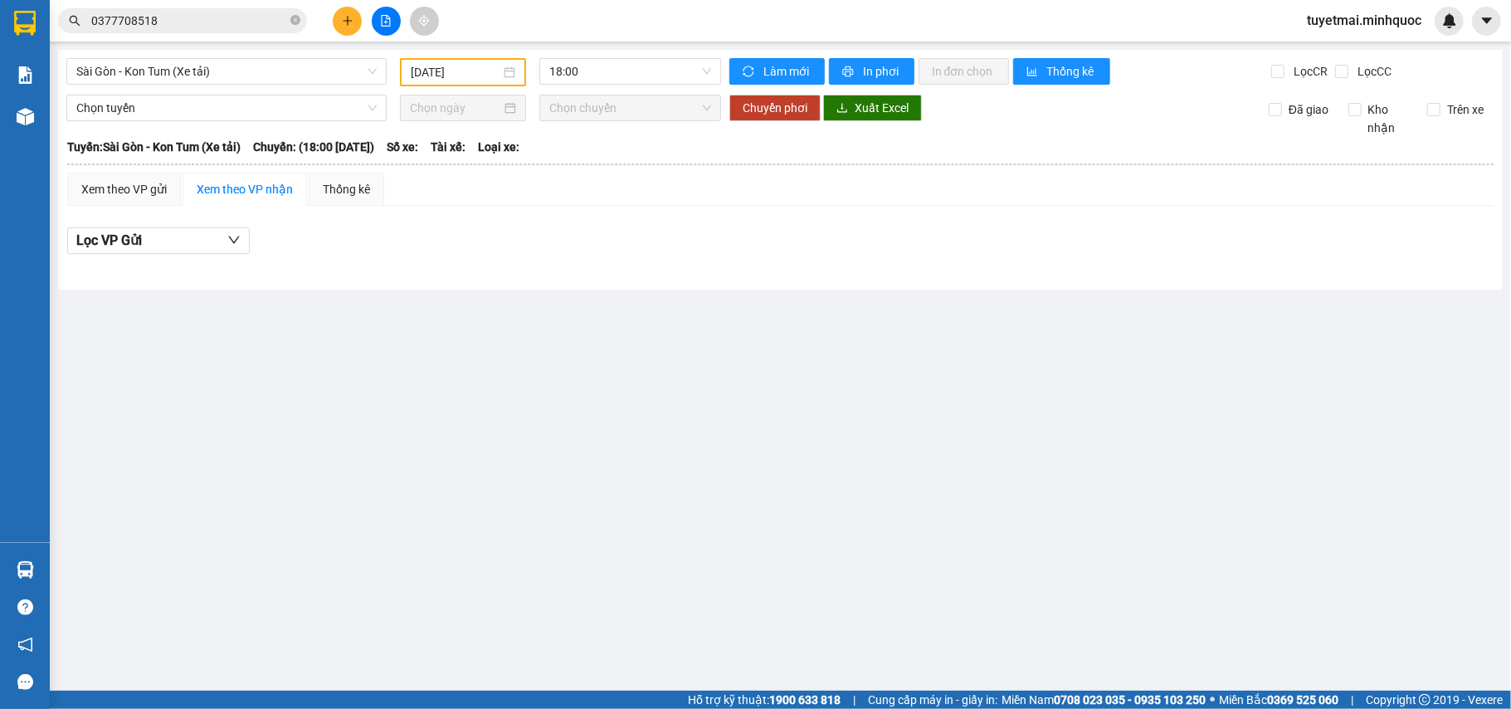
click at [480, 68] on input "08/09/2025" at bounding box center [456, 72] width 90 height 18
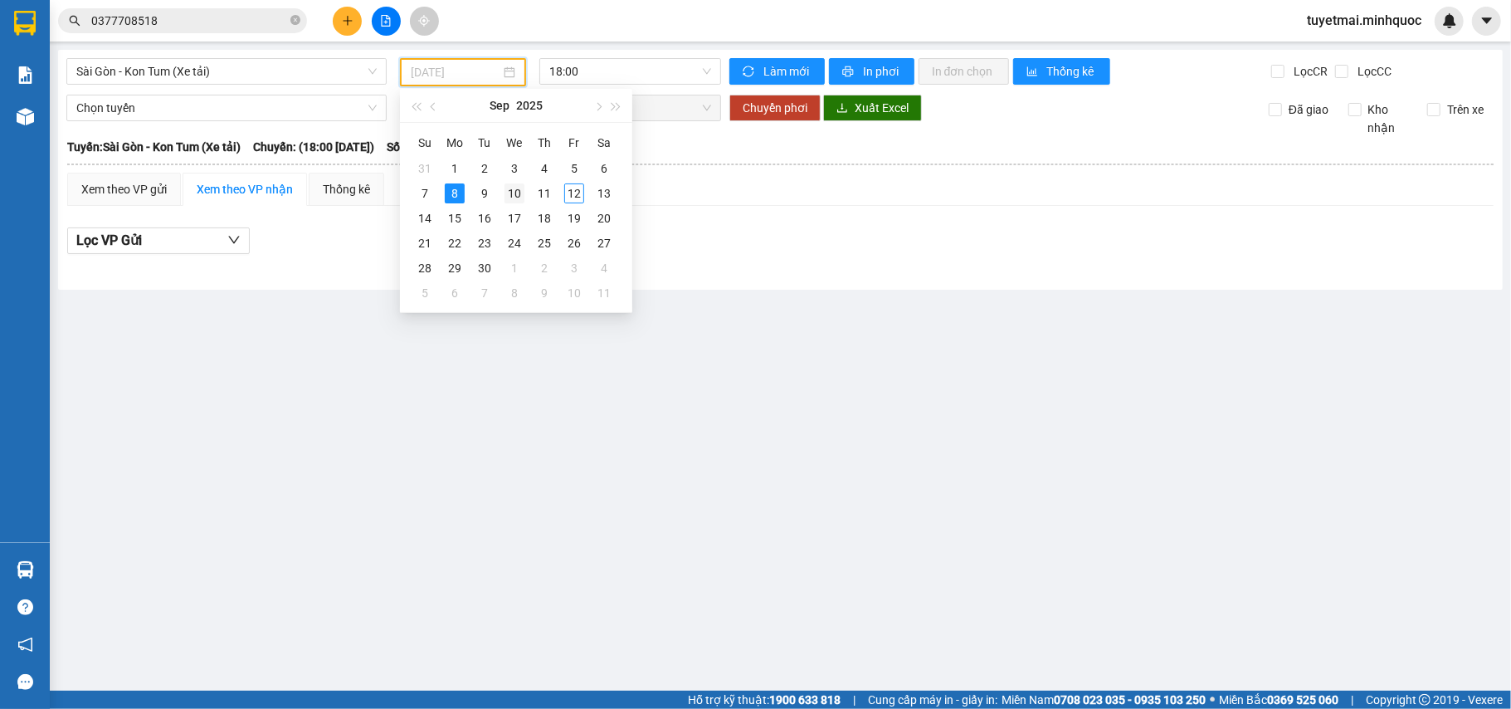
click at [519, 189] on div "10" at bounding box center [514, 193] width 20 height 20
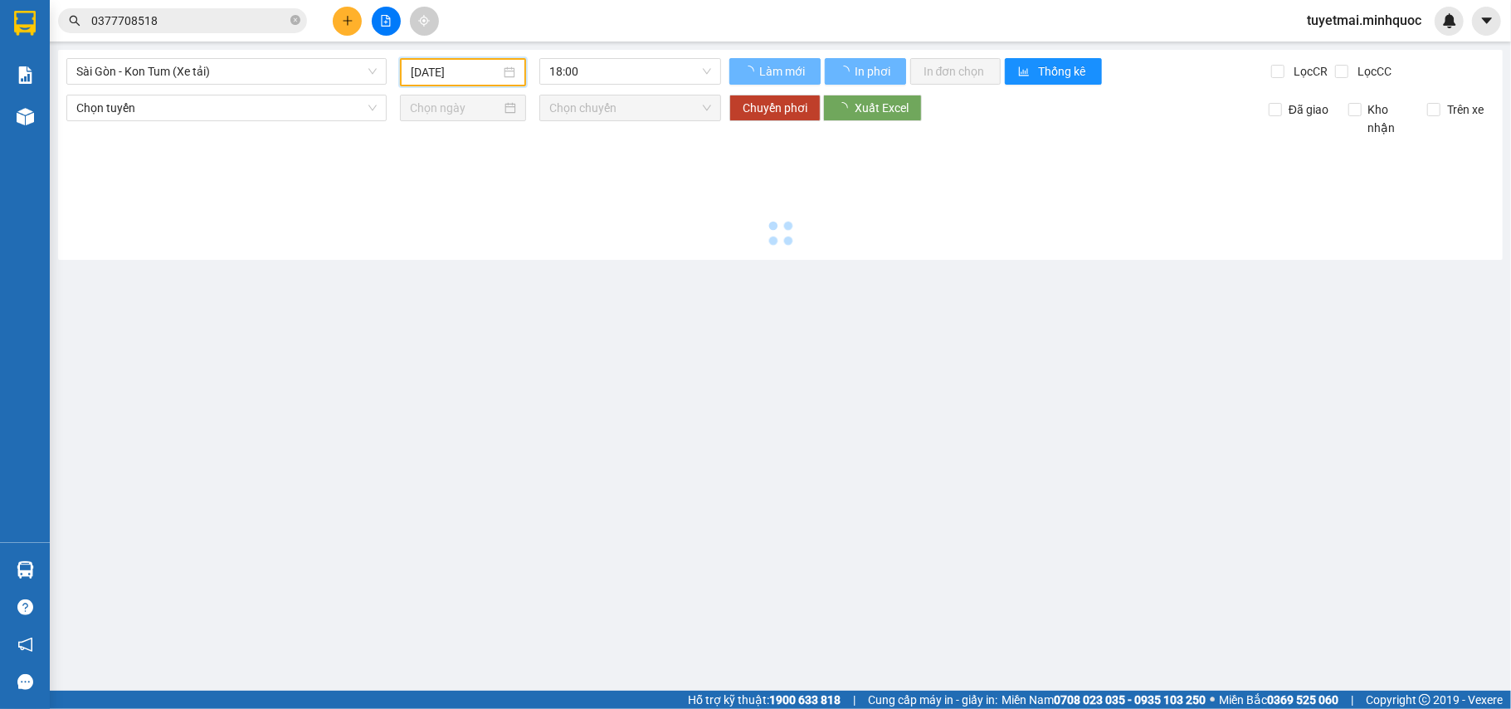
type input "[DATE]"
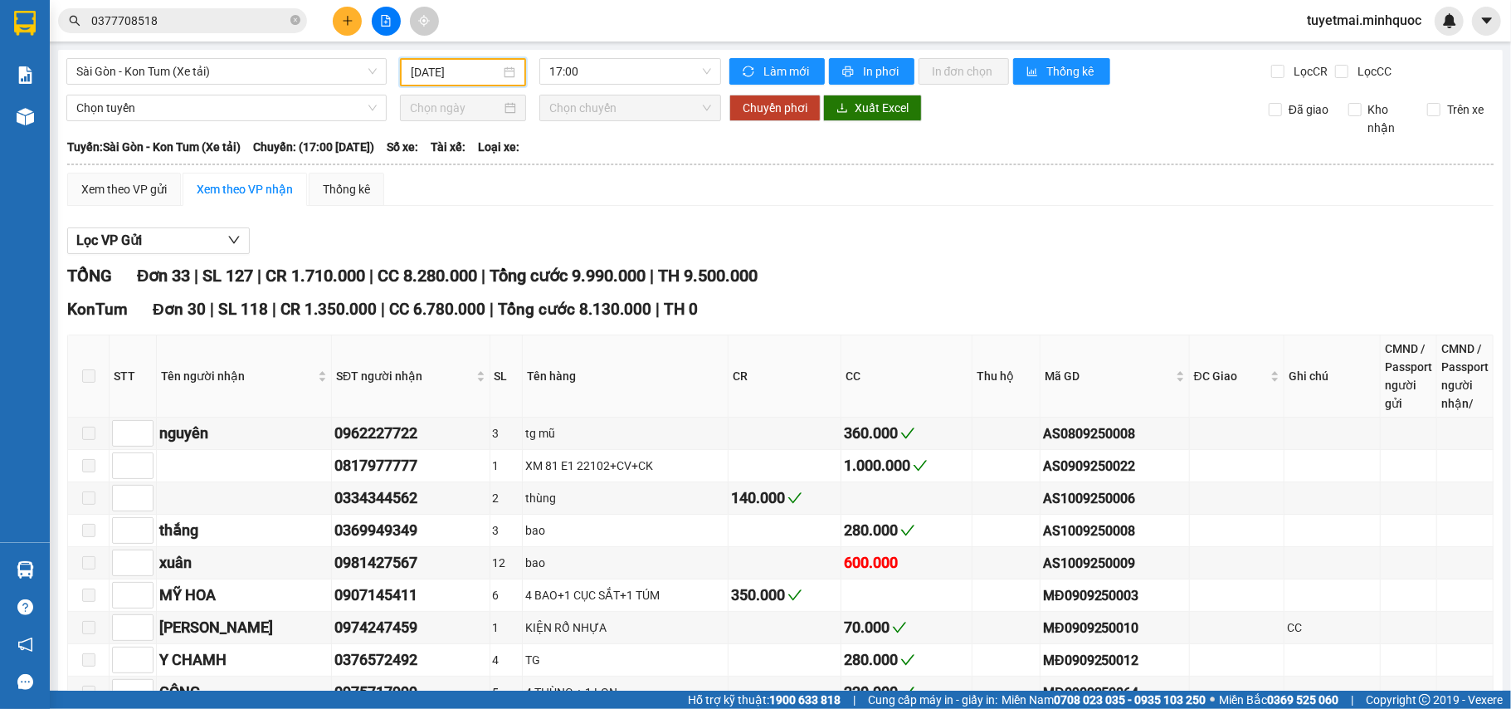
click at [1063, 254] on div at bounding box center [780, 254] width 1426 height 1
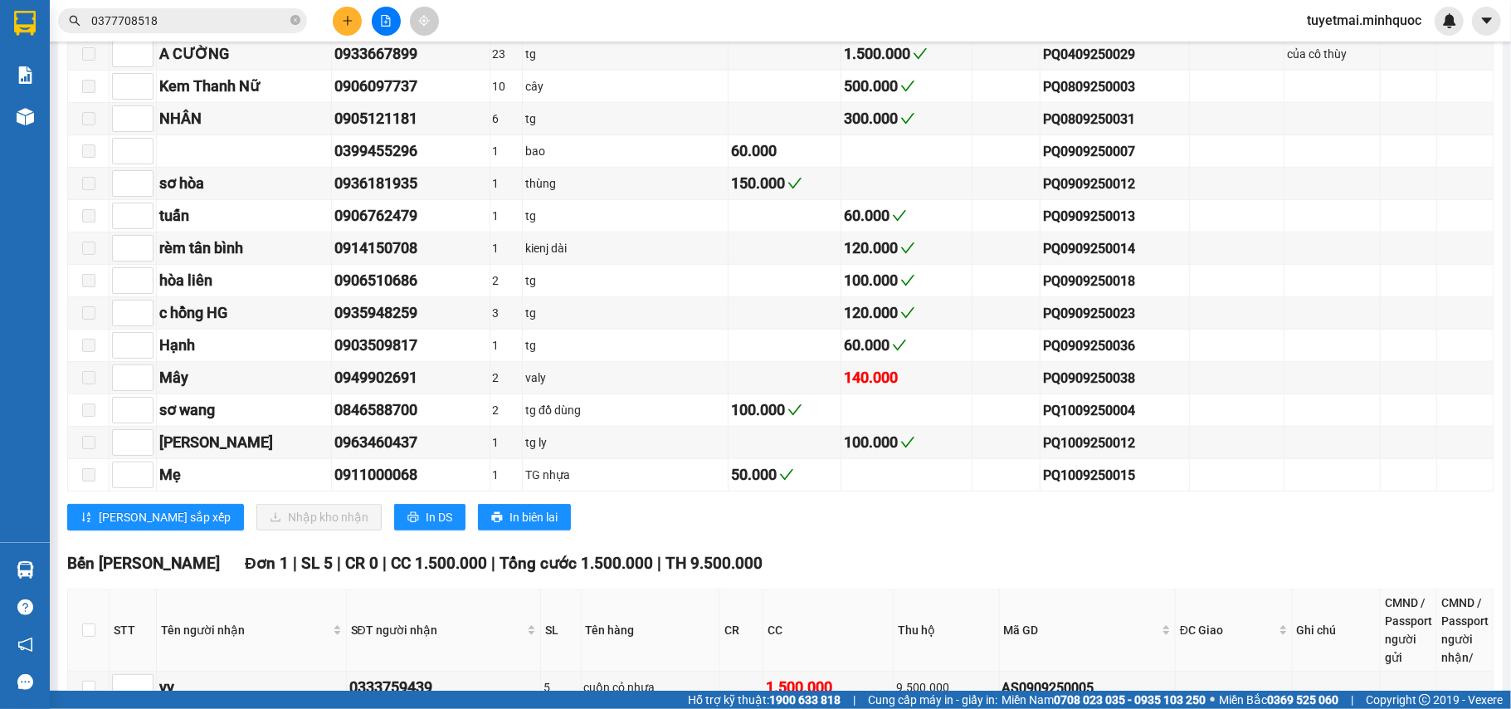
scroll to position [1216, 0]
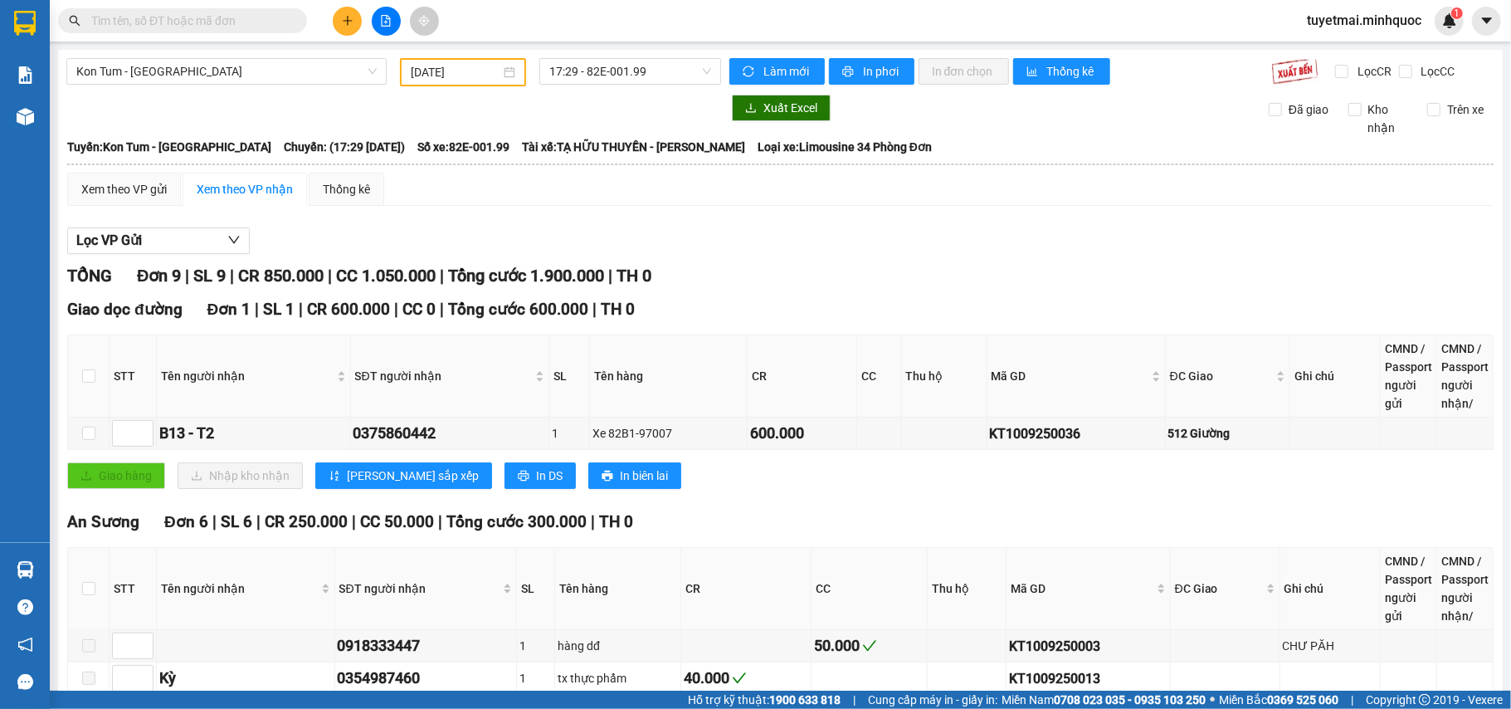
click at [176, 23] on input "text" at bounding box center [189, 21] width 196 height 18
paste input "KT1009250036"
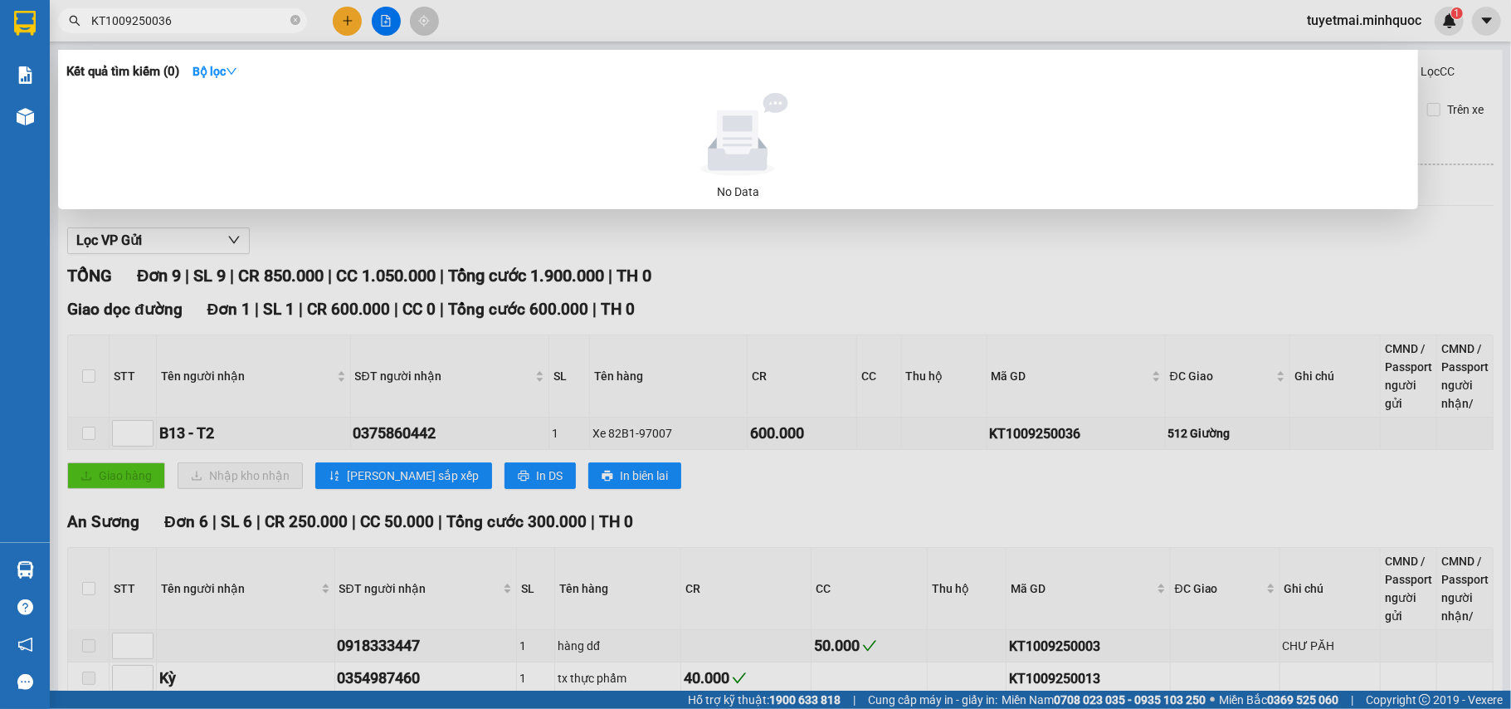
click at [176, 21] on input "KT1009250036" at bounding box center [189, 21] width 196 height 18
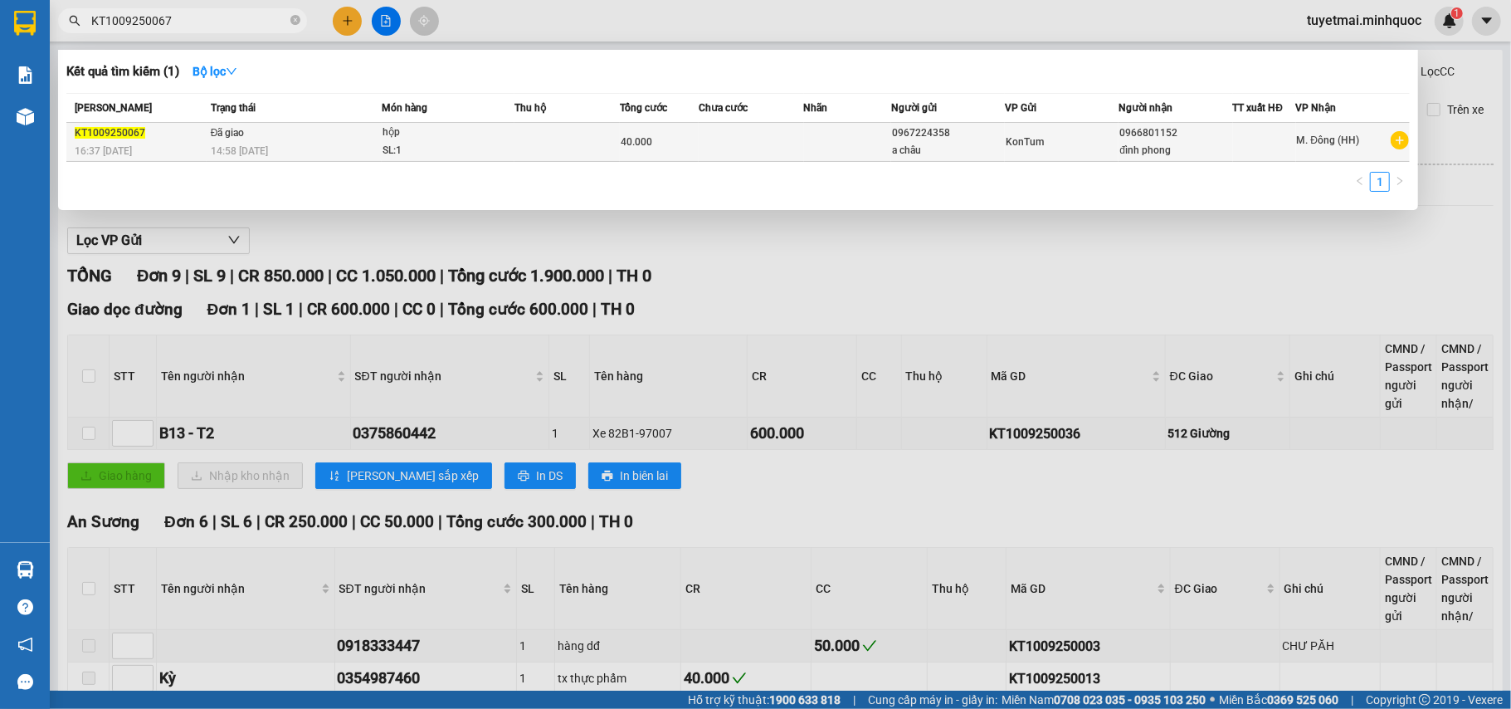
type input "KT1009250067"
click at [503, 148] on div "SL: 1" at bounding box center [444, 151] width 124 height 18
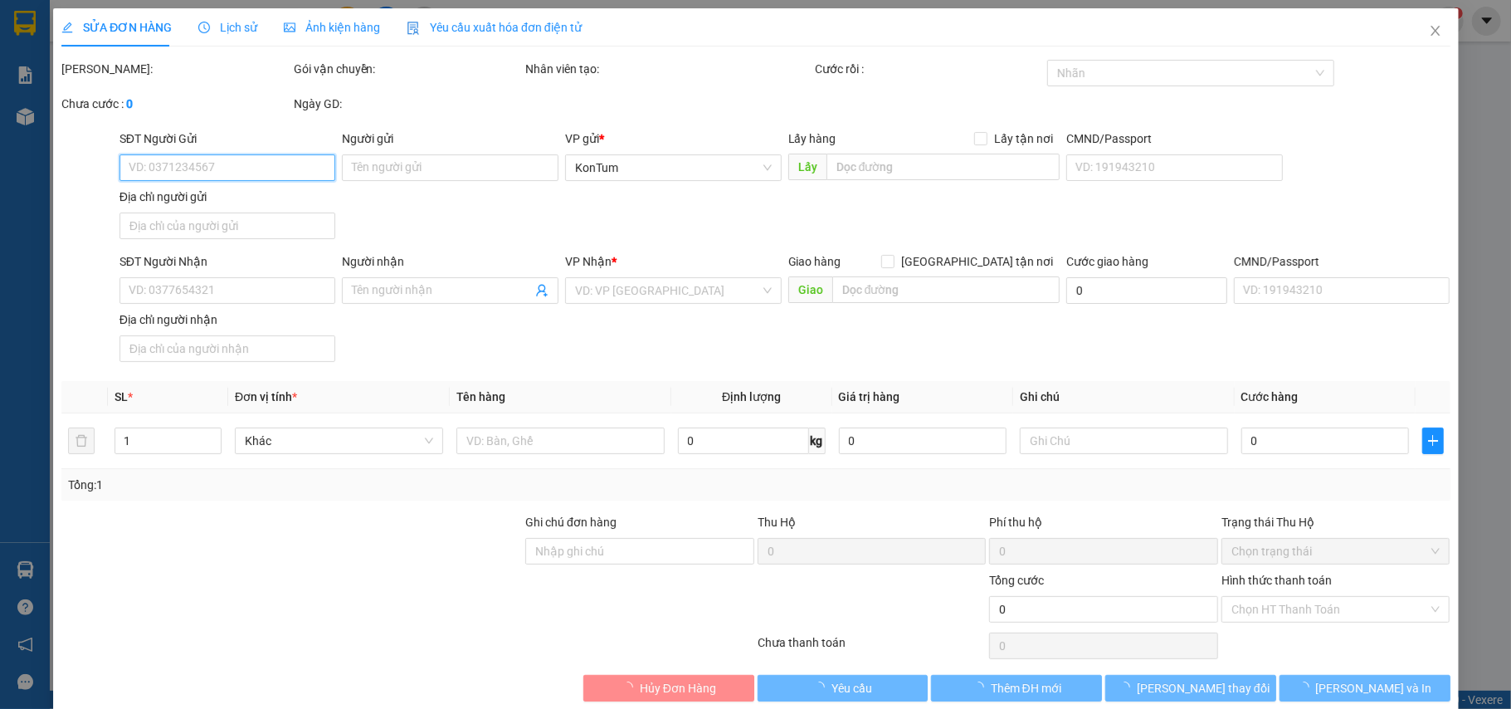
type input "0967224358"
type input "a châu"
type input "0966801152"
type input "đình phong"
type input "40.000"
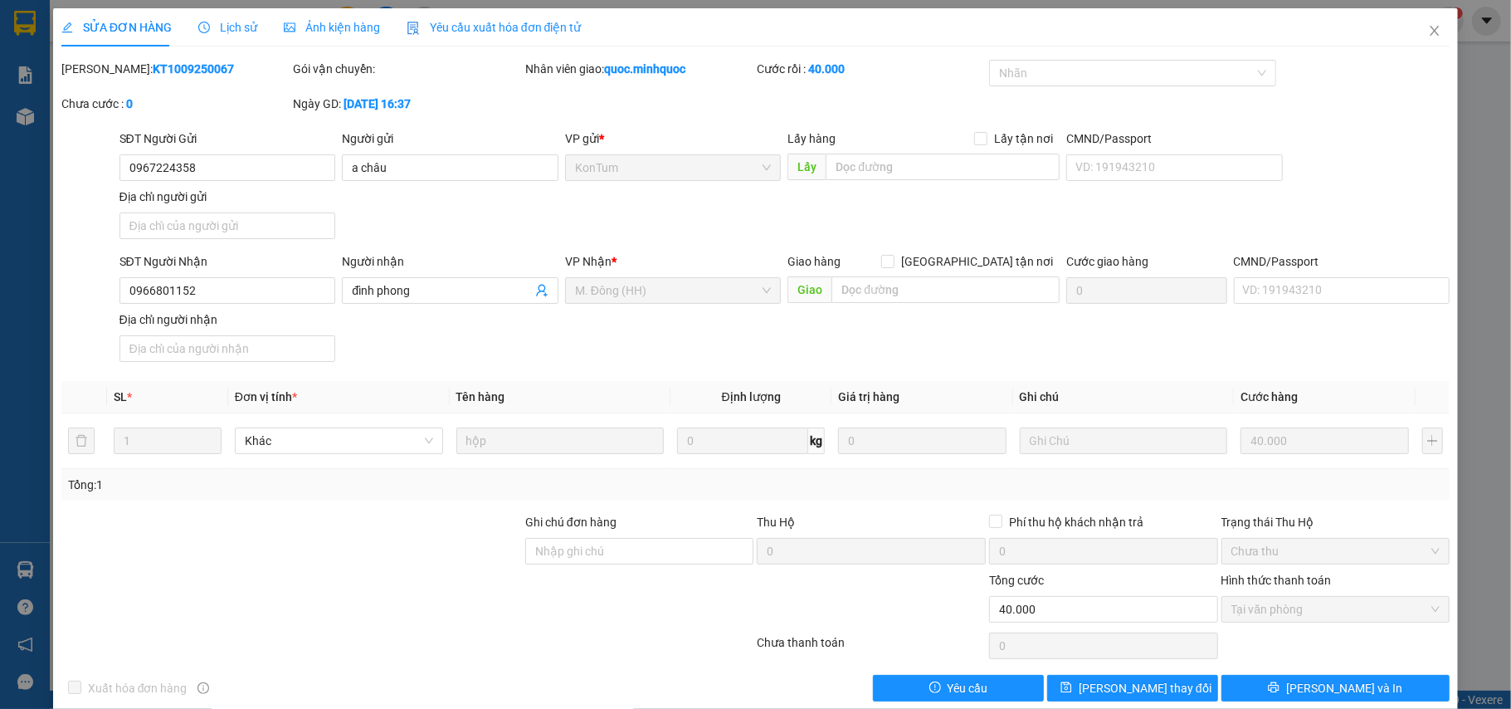
click at [236, 23] on span "Lịch sử" at bounding box center [227, 27] width 59 height 13
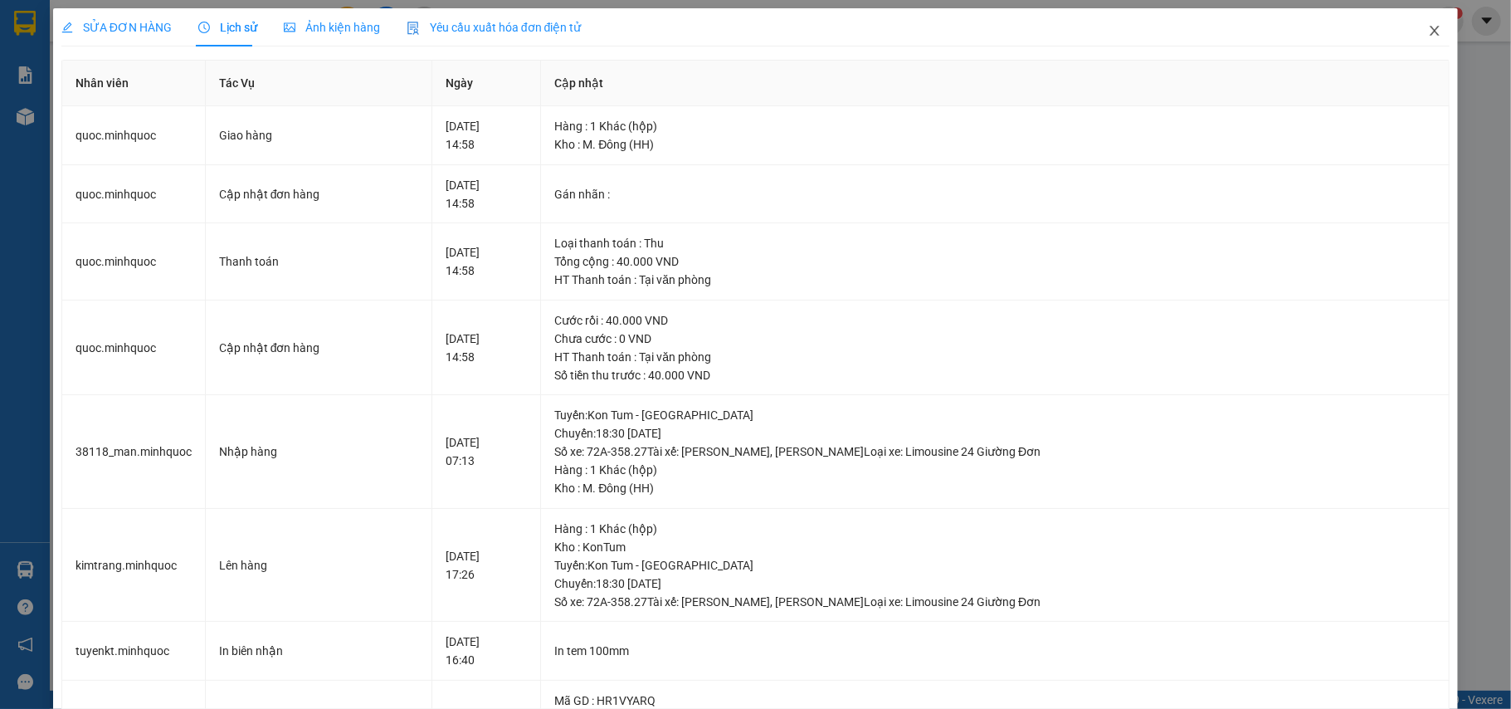
click at [1428, 27] on icon "close" at bounding box center [1434, 30] width 13 height 13
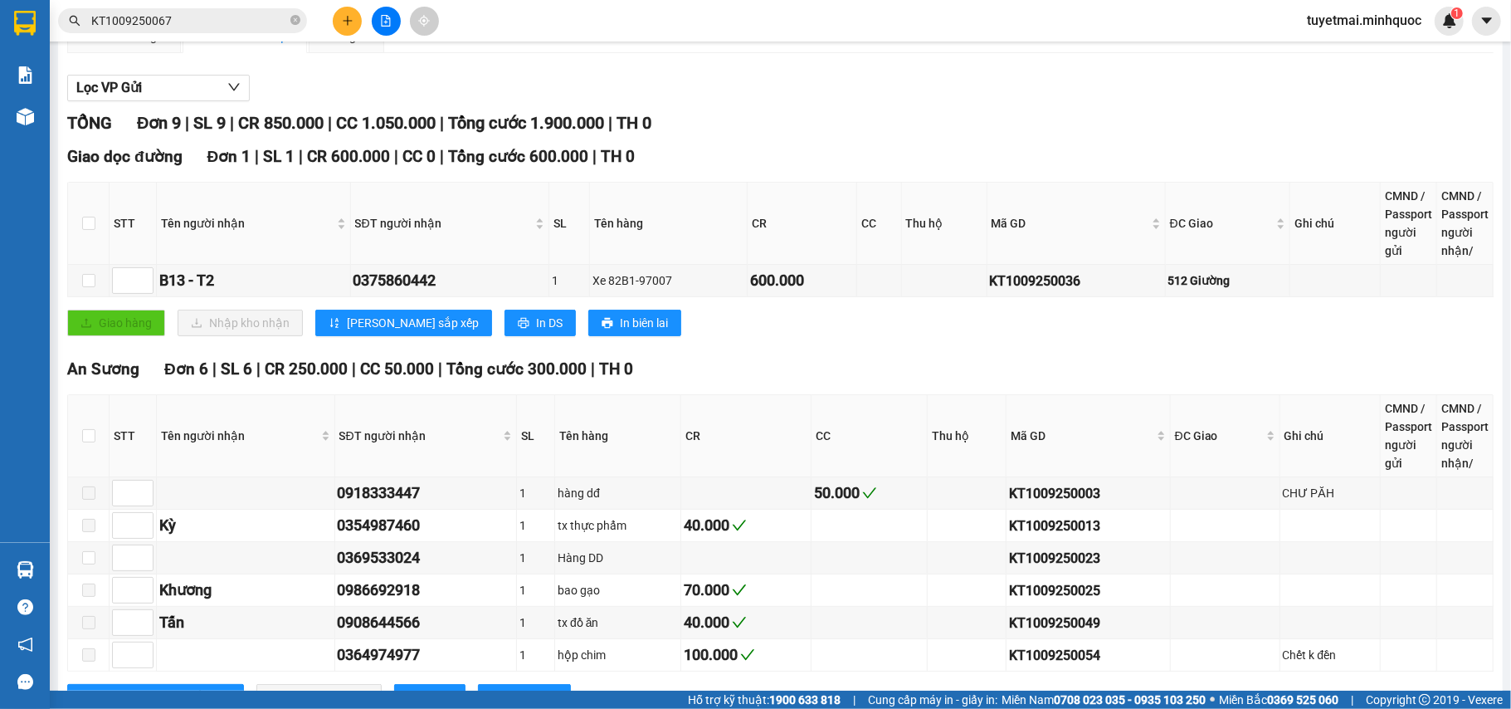
scroll to position [471, 0]
